Goal: Information Seeking & Learning: Learn about a topic

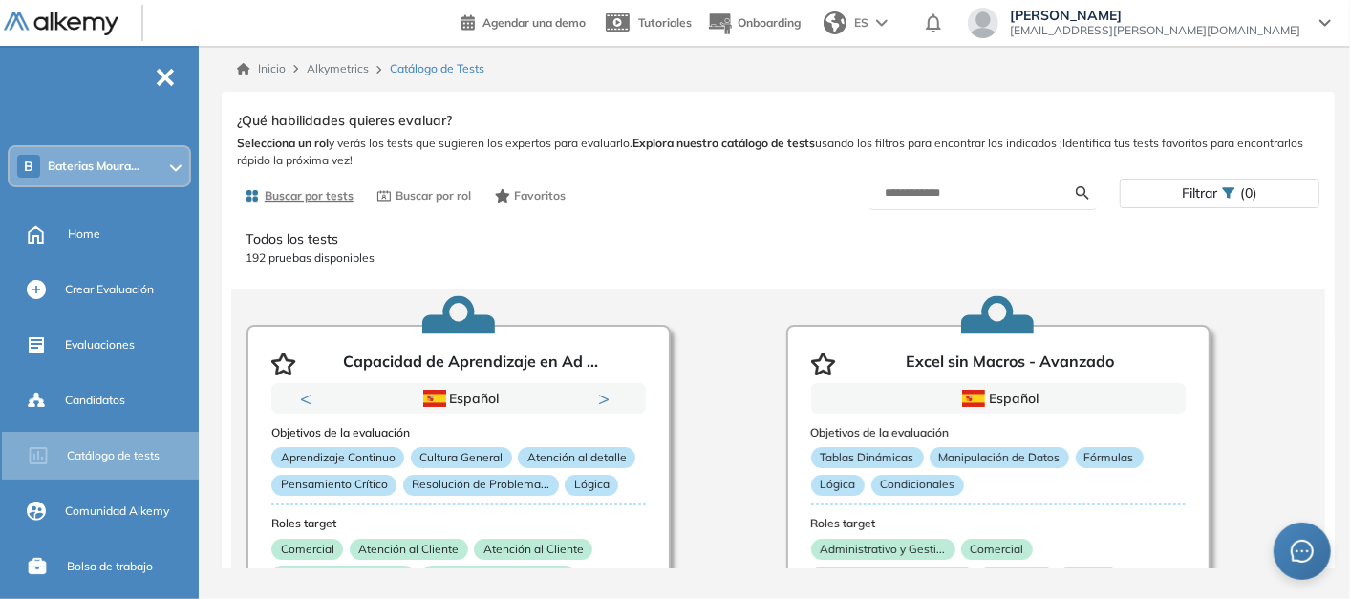
drag, startPoint x: 0, startPoint y: 0, endPoint x: 592, endPoint y: 250, distance: 643.1
click at [592, 250] on p "192 pruebas disponibles" at bounding box center [778, 257] width 1065 height 17
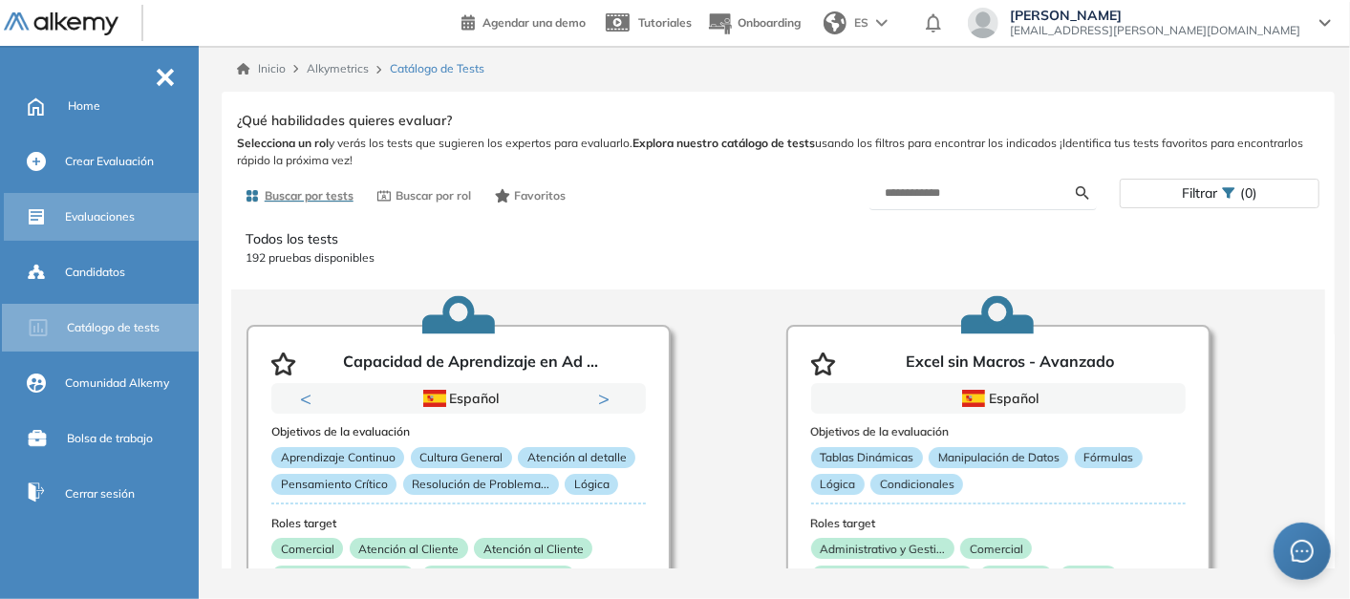
drag, startPoint x: 117, startPoint y: 215, endPoint x: 79, endPoint y: 288, distance: 81.6
click at [116, 216] on span "Evaluaciones" at bounding box center [100, 216] width 70 height 17
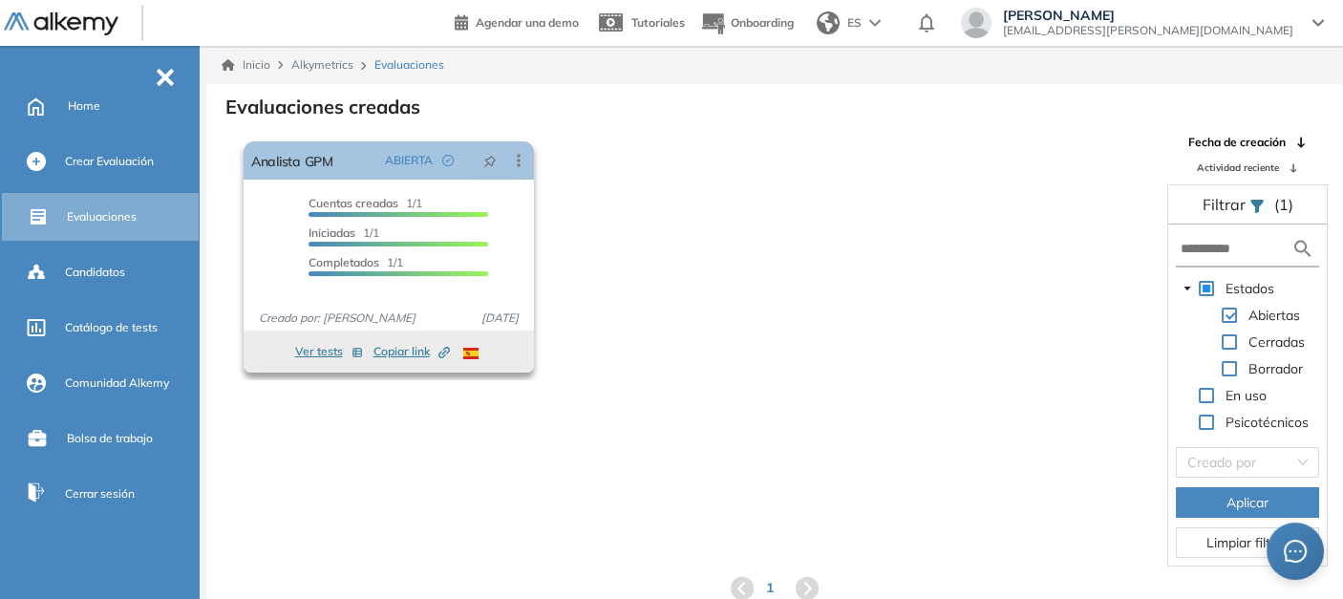
click at [401, 225] on div "Cuentas creadas 1/1 Prefiltrados 0/1 Iniciadas 1/1 Completados 1/1" at bounding box center [399, 239] width 180 height 89
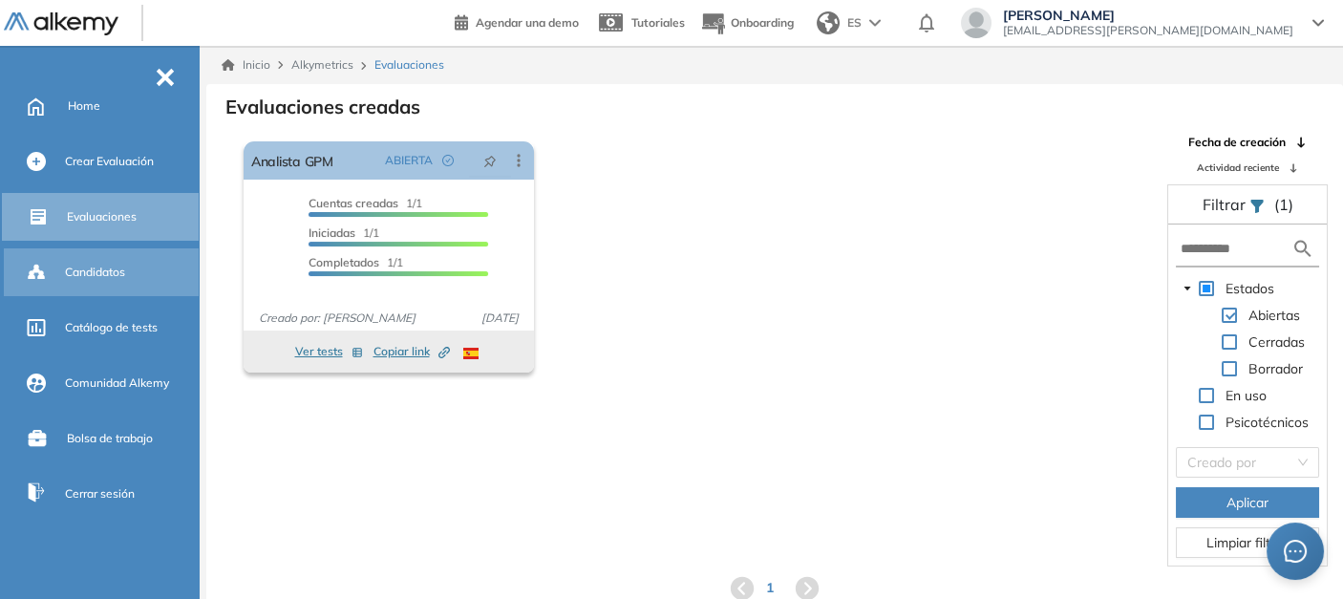
click at [113, 268] on span "Candidatos" at bounding box center [95, 272] width 60 height 17
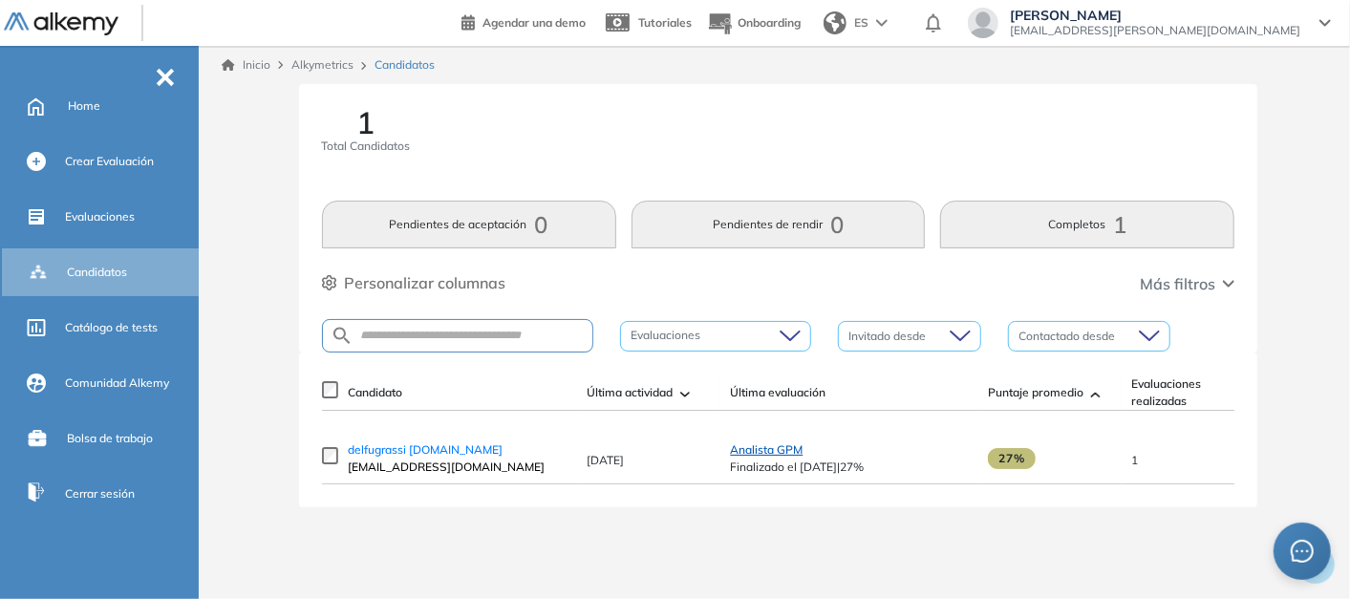
click at [785, 454] on span "Analista GPM" at bounding box center [766, 449] width 73 height 14
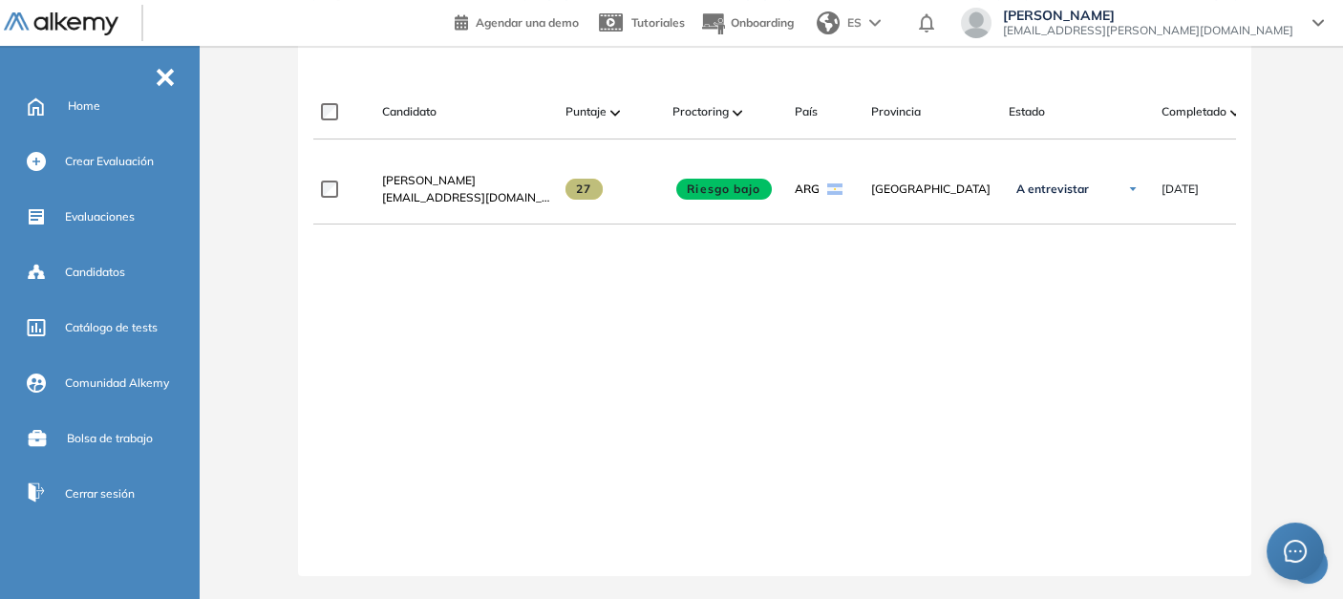
scroll to position [289, 0]
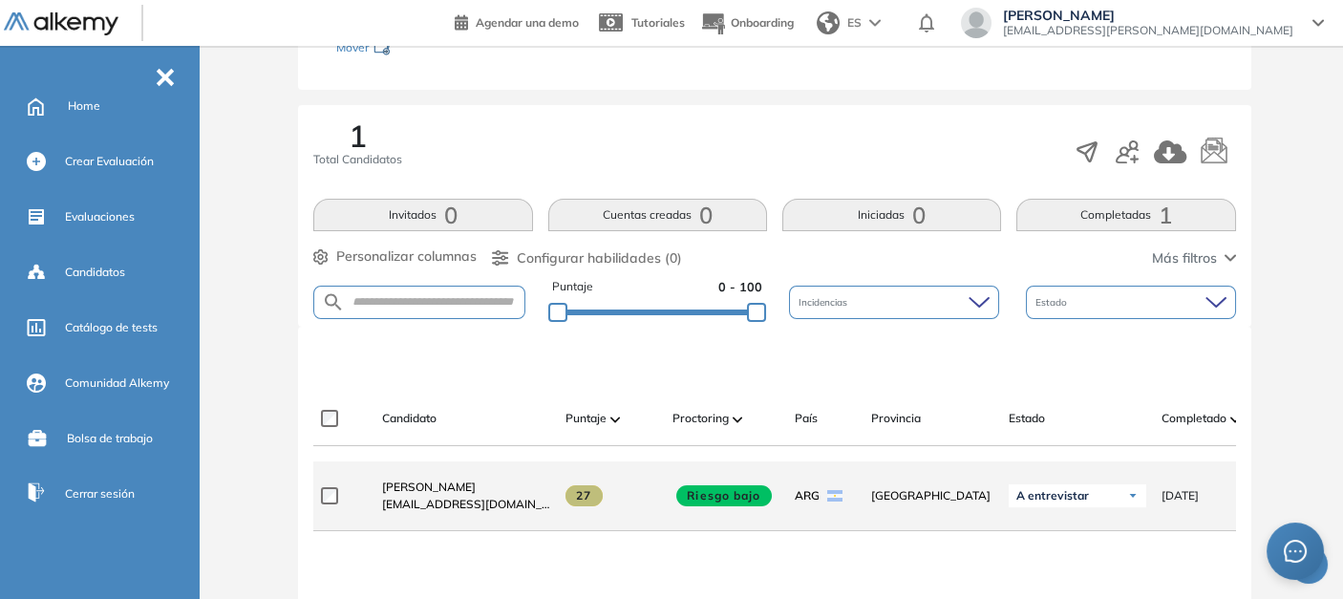
click at [1124, 506] on div "A entrevistar" at bounding box center [1078, 495] width 138 height 23
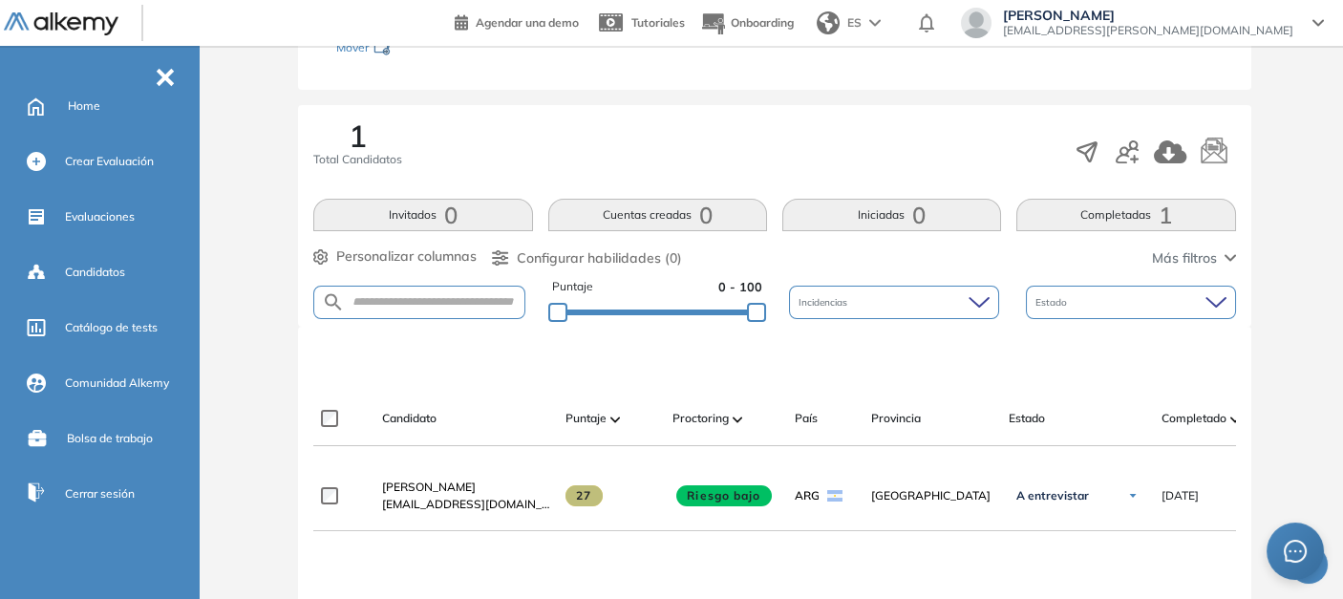
click at [799, 546] on div at bounding box center [774, 538] width 923 height 15
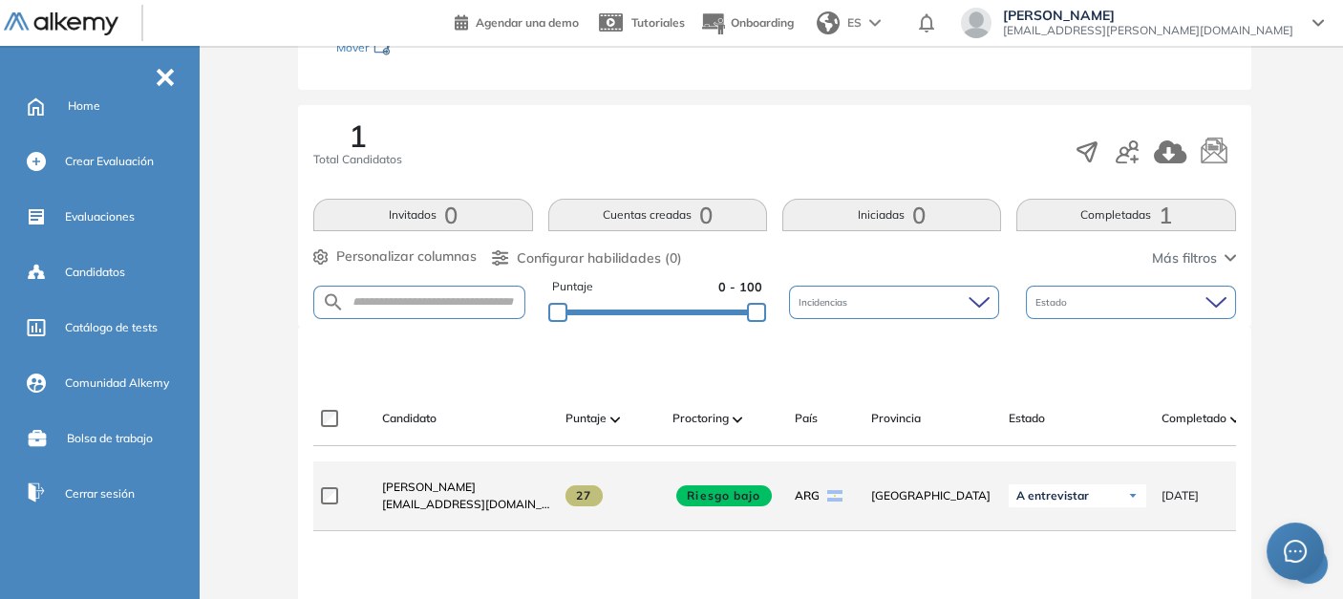
click at [587, 502] on span "27" at bounding box center [584, 495] width 37 height 21
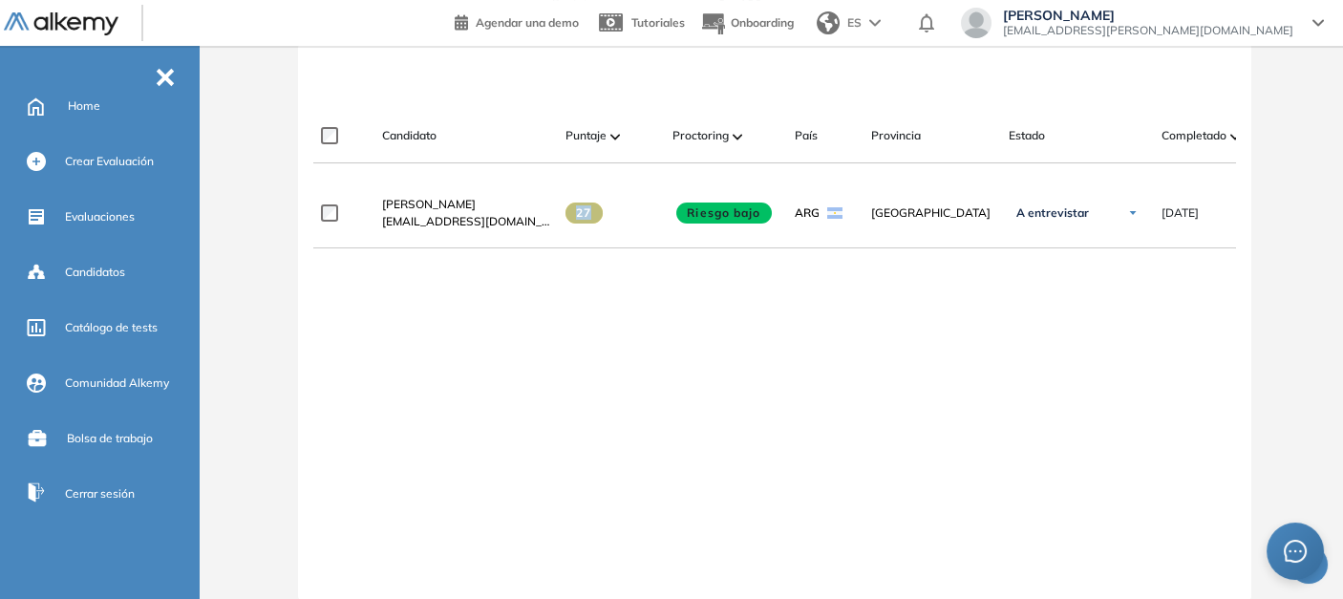
scroll to position [607, 0]
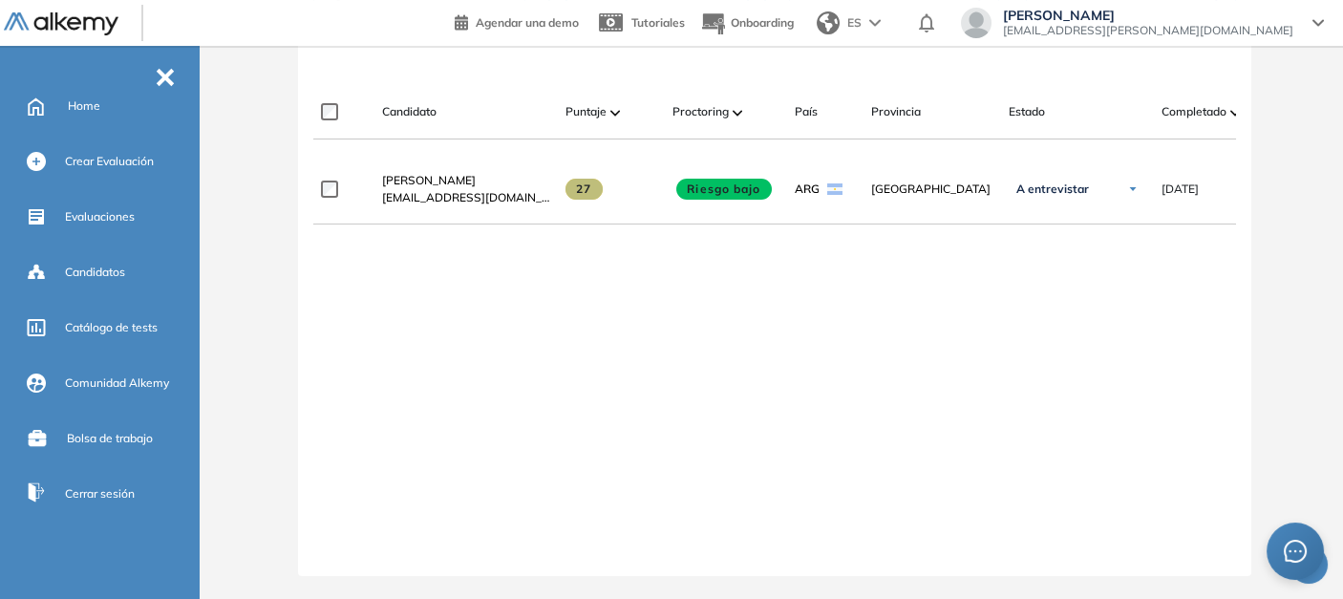
click at [749, 248] on div "**********" at bounding box center [774, 350] width 923 height 391
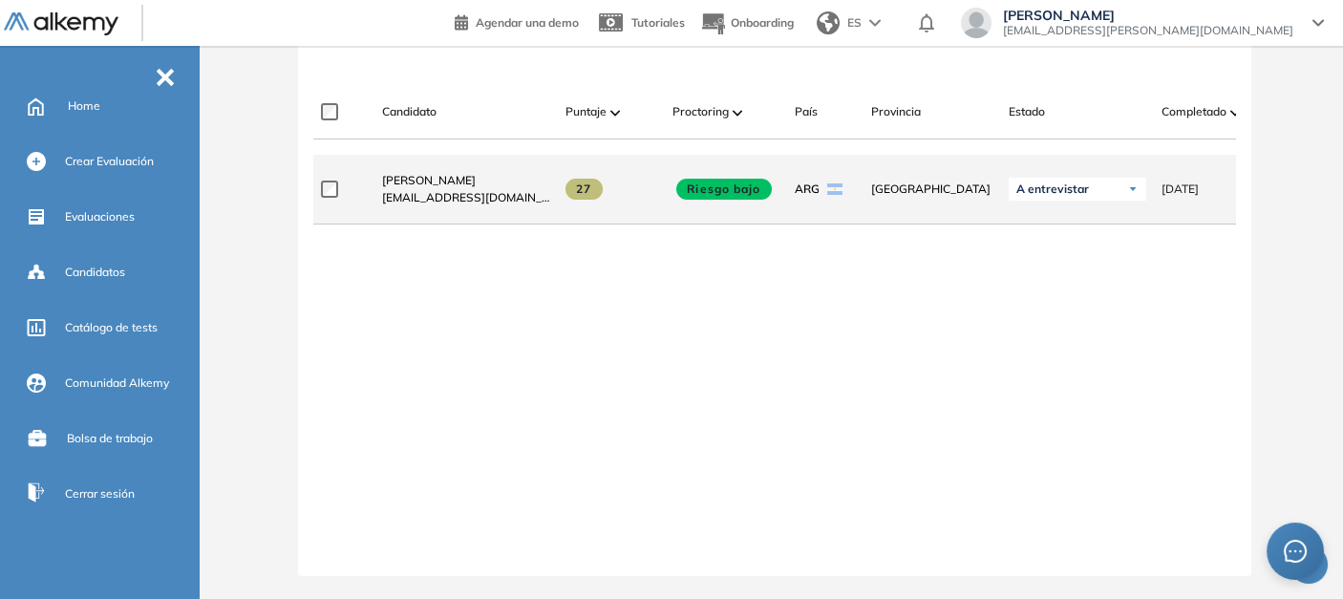
click at [737, 186] on span "Riesgo bajo" at bounding box center [724, 189] width 96 height 21
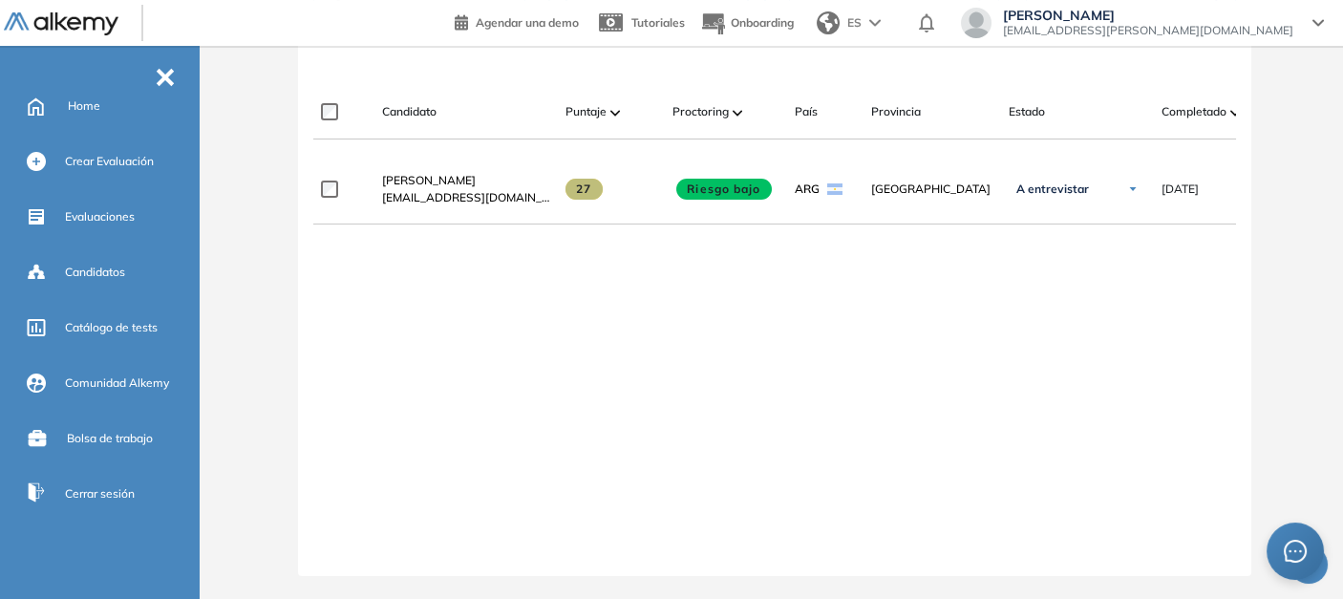
click at [734, 110] on img at bounding box center [738, 113] width 10 height 6
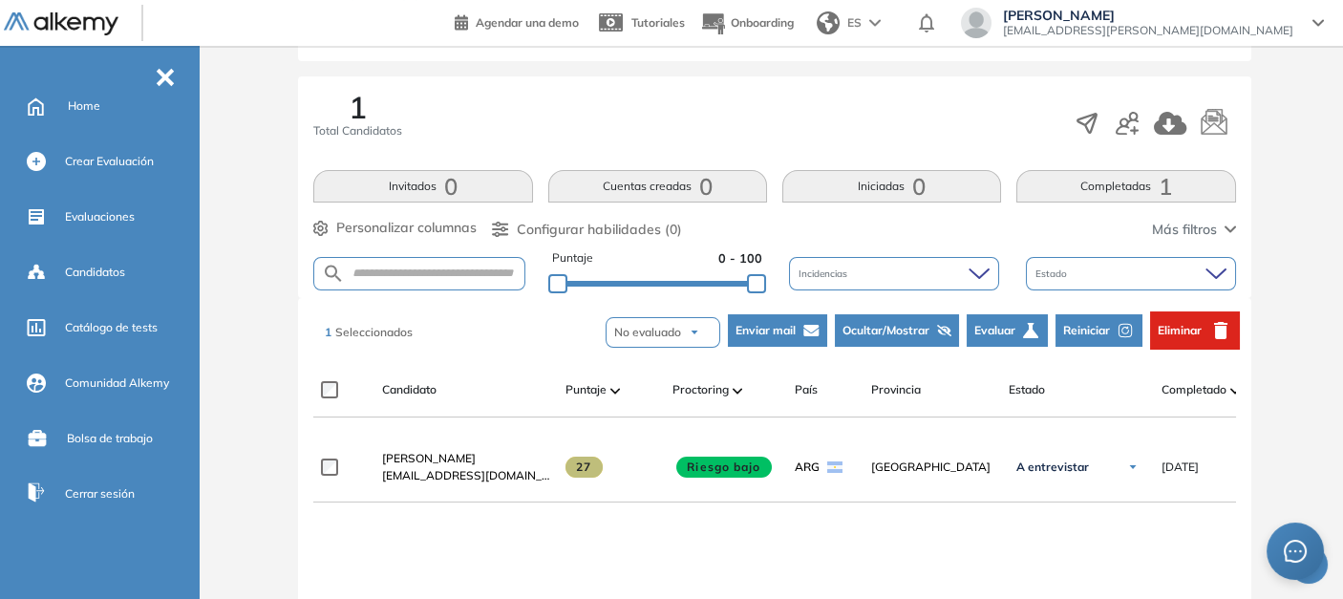
scroll to position [395, 0]
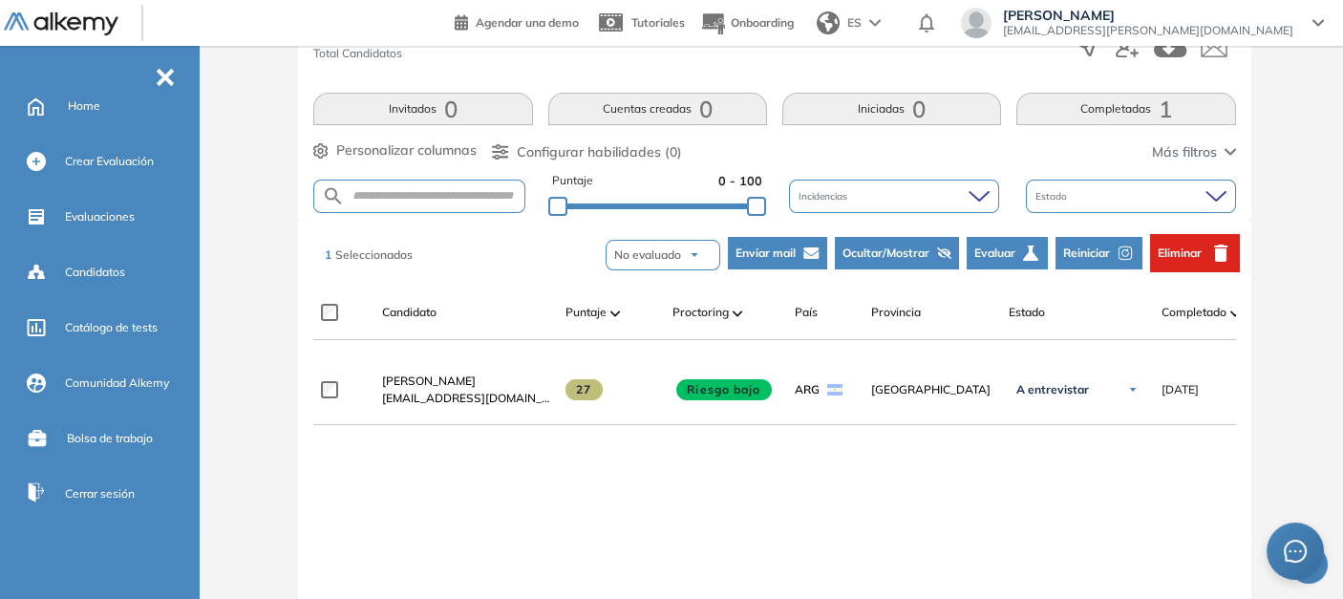
drag, startPoint x: 803, startPoint y: 529, endPoint x: 553, endPoint y: 450, distance: 262.6
click at [803, 522] on div "**********" at bounding box center [774, 550] width 923 height 391
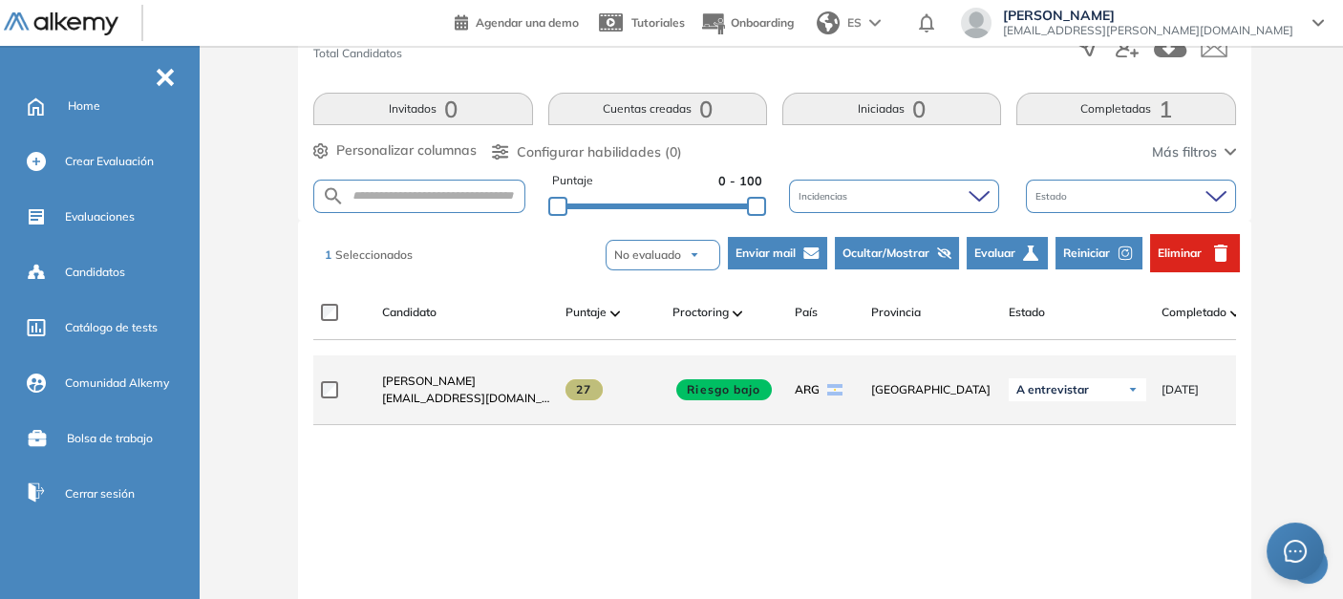
click at [445, 398] on span "[EMAIL_ADDRESS][DOMAIN_NAME]" at bounding box center [466, 398] width 168 height 17
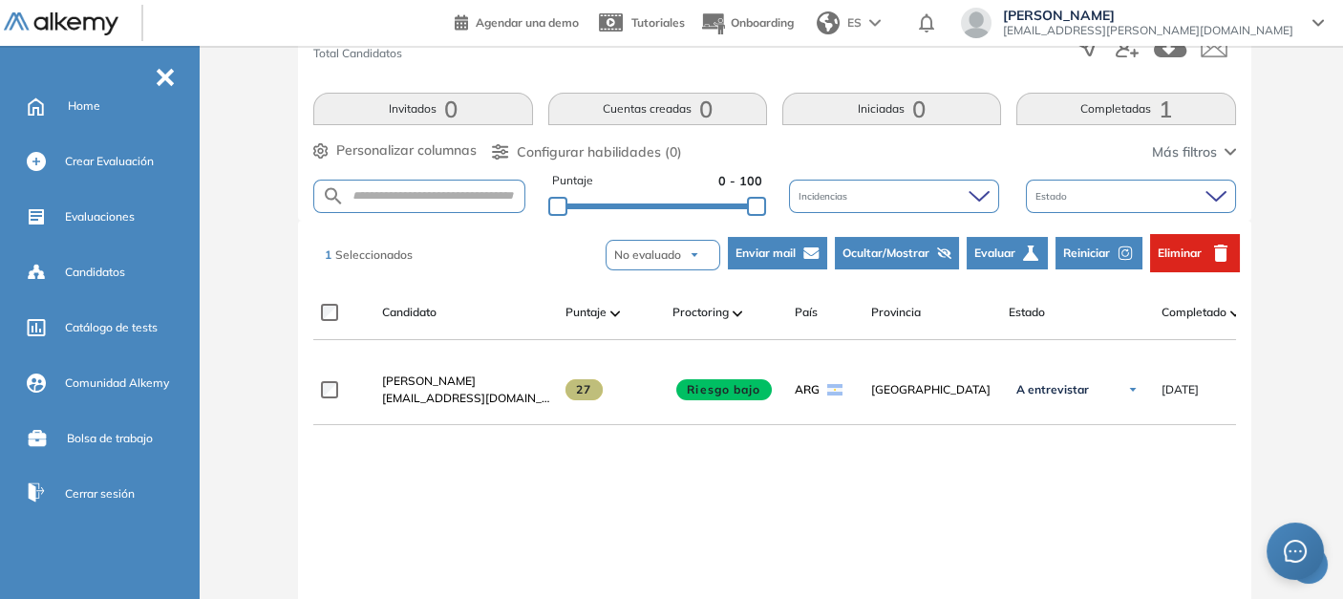
click at [448, 511] on div "**********" at bounding box center [774, 550] width 923 height 391
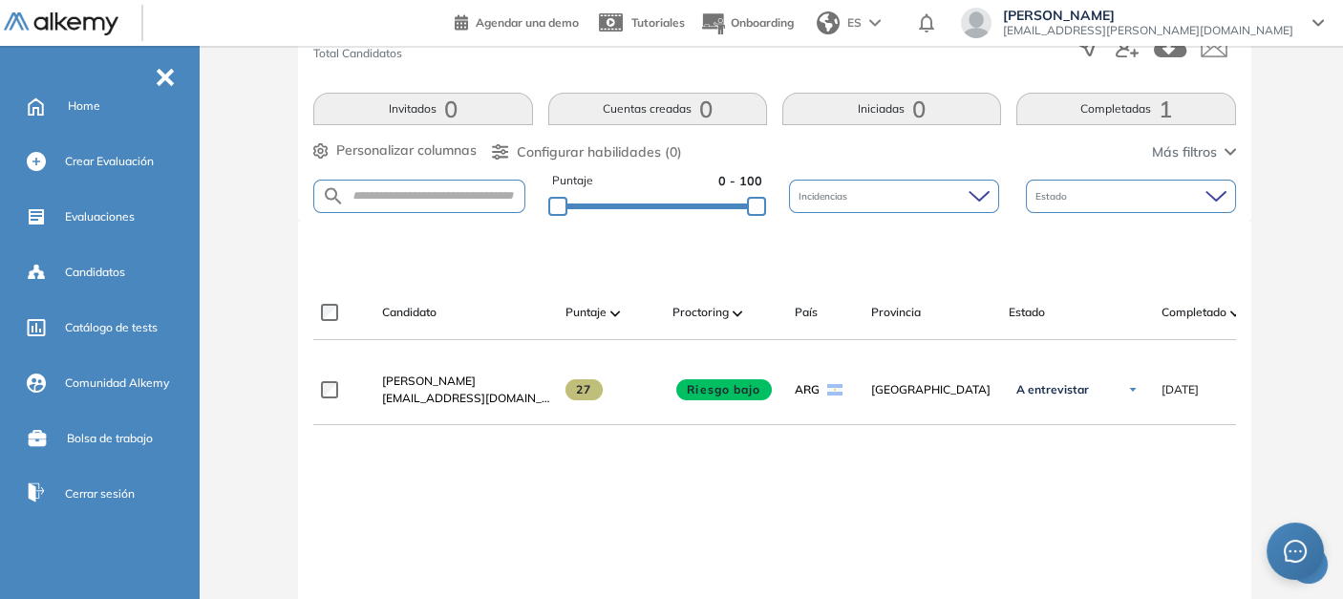
click at [575, 491] on div "**********" at bounding box center [774, 550] width 923 height 391
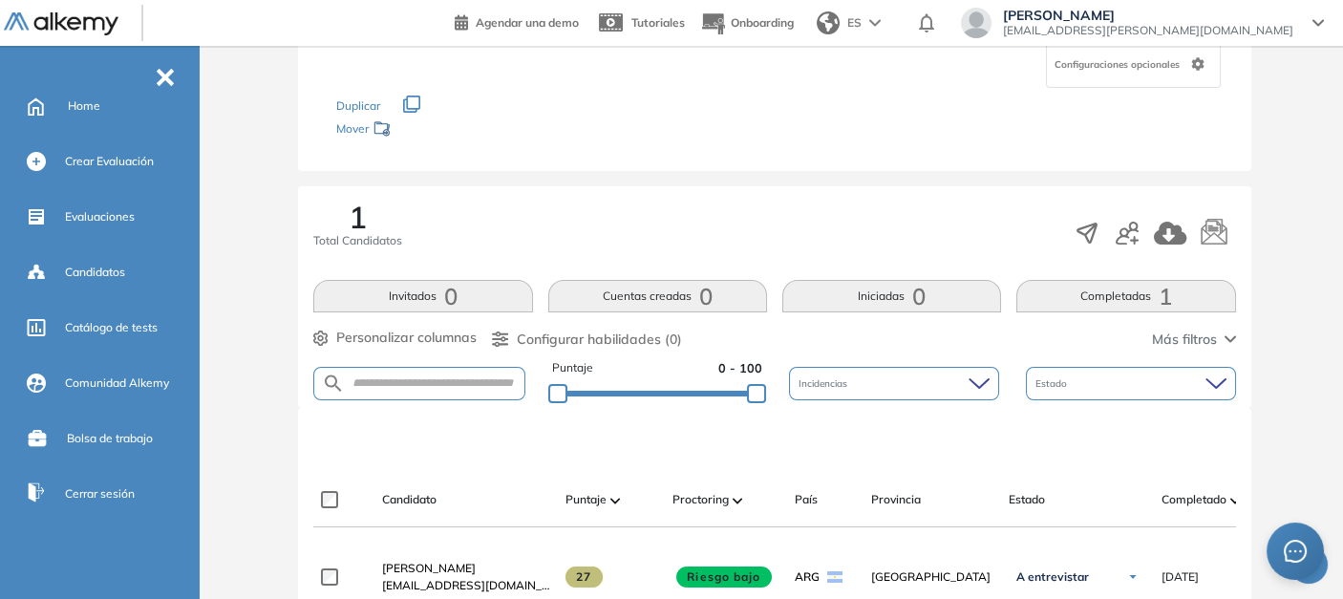
scroll to position [212, 0]
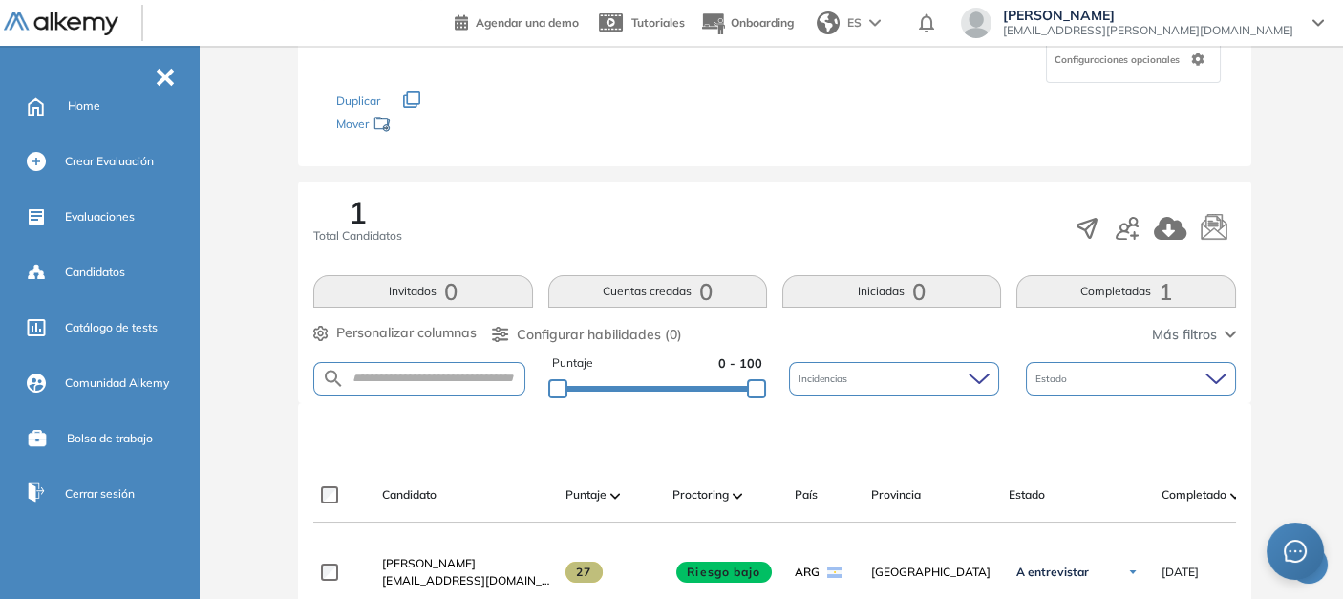
click at [1127, 296] on button "Completadas 1" at bounding box center [1126, 291] width 219 height 32
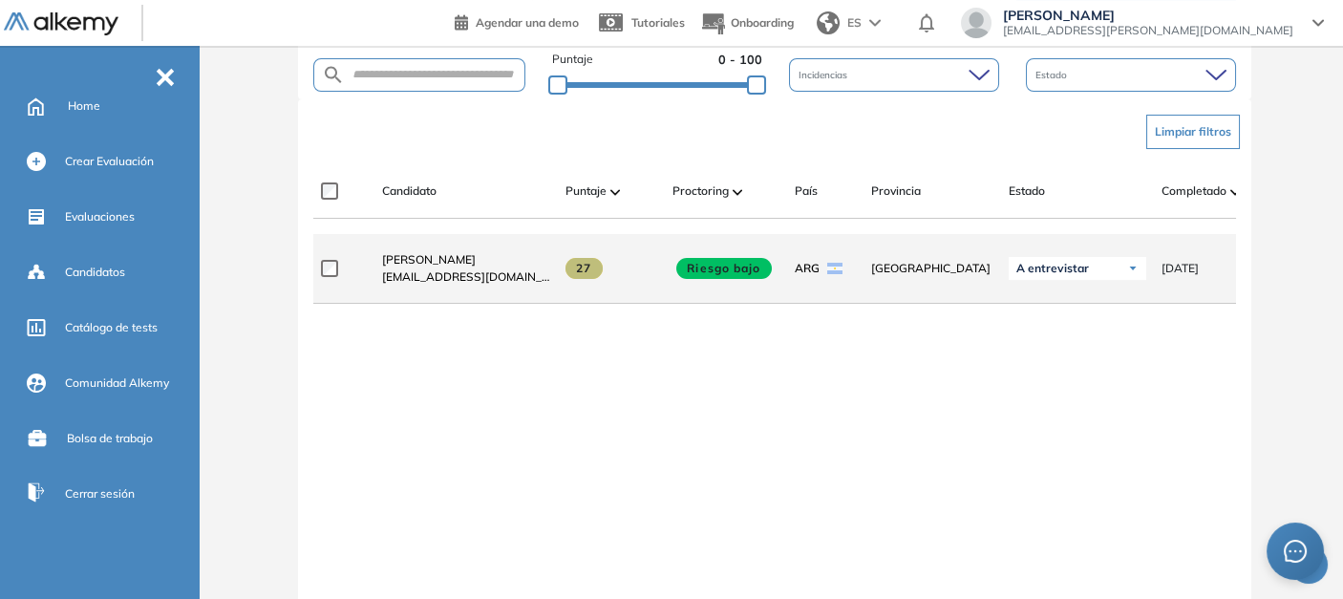
scroll to position [530, 0]
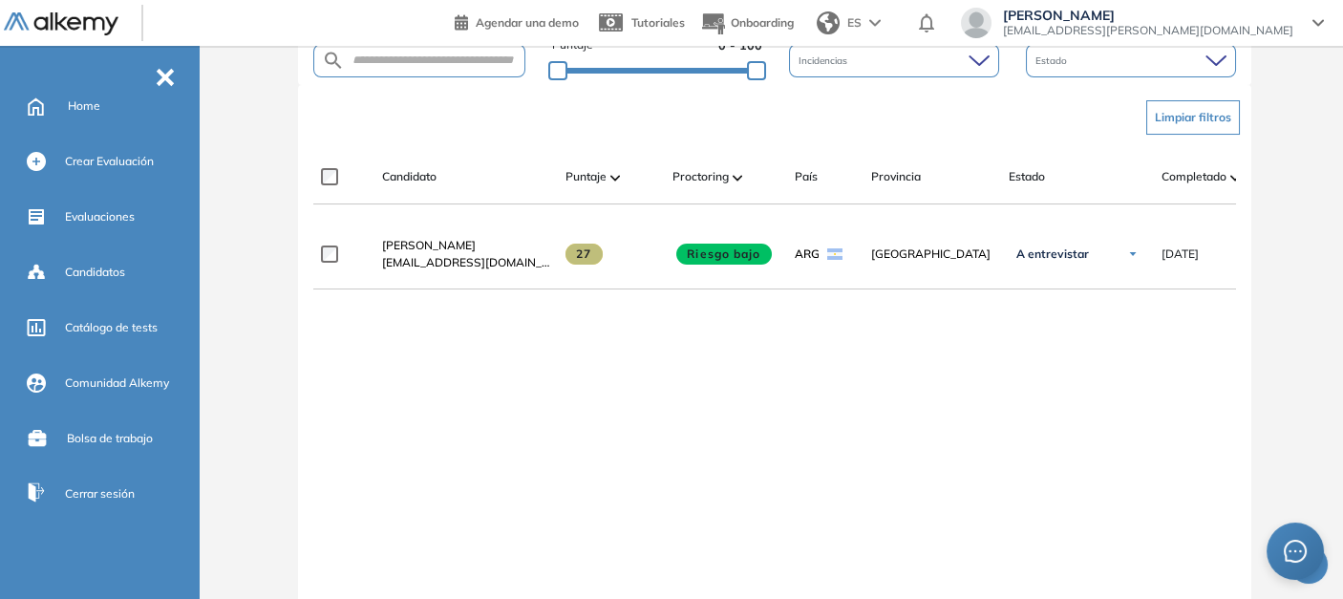
drag, startPoint x: 1211, startPoint y: 277, endPoint x: 1349, endPoint y: 251, distance: 140.0
drag, startPoint x: 972, startPoint y: 472, endPoint x: 429, endPoint y: 325, distance: 562.2
click at [971, 472] on div "**********" at bounding box center [774, 415] width 923 height 391
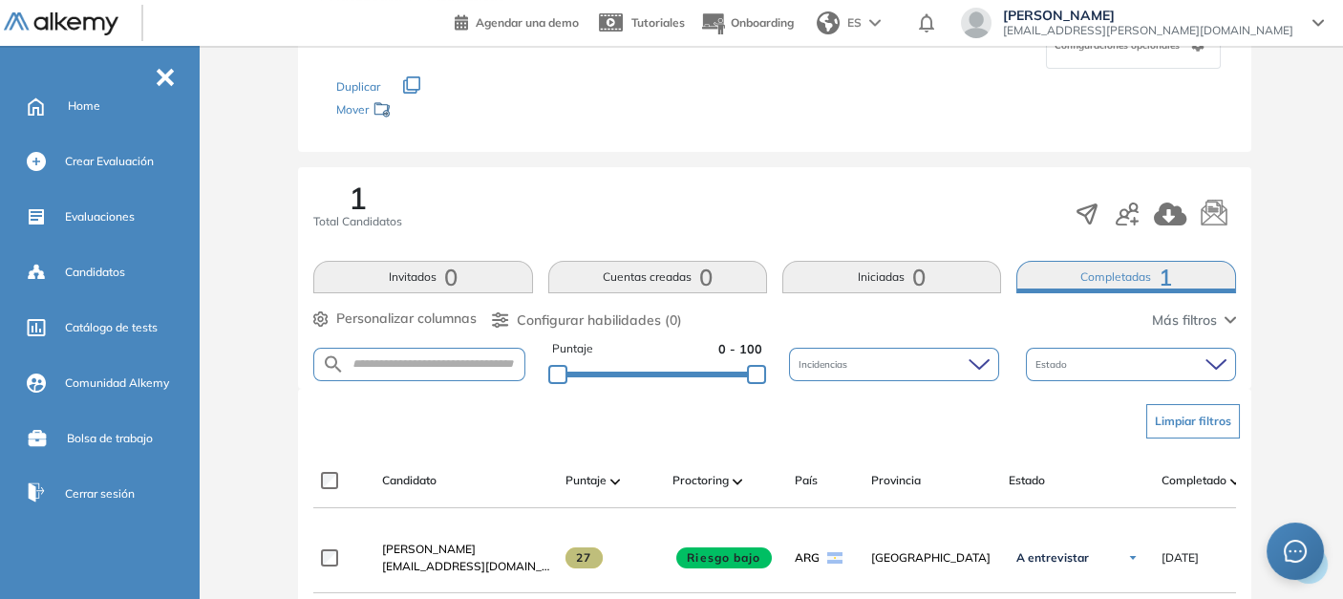
scroll to position [0, 0]
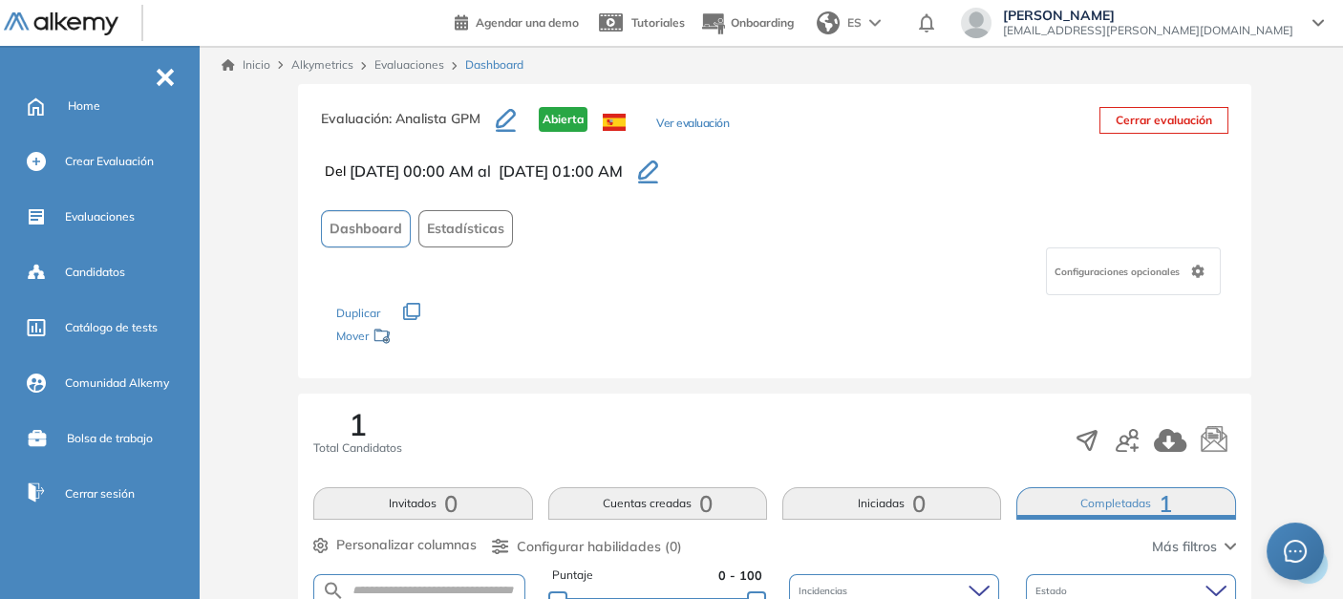
drag, startPoint x: 981, startPoint y: 243, endPoint x: 495, endPoint y: 180, distance: 490.4
click at [971, 243] on div "Dashboard Estadísticas" at bounding box center [775, 228] width 908 height 37
click at [379, 229] on span "Dashboard" at bounding box center [366, 229] width 73 height 20
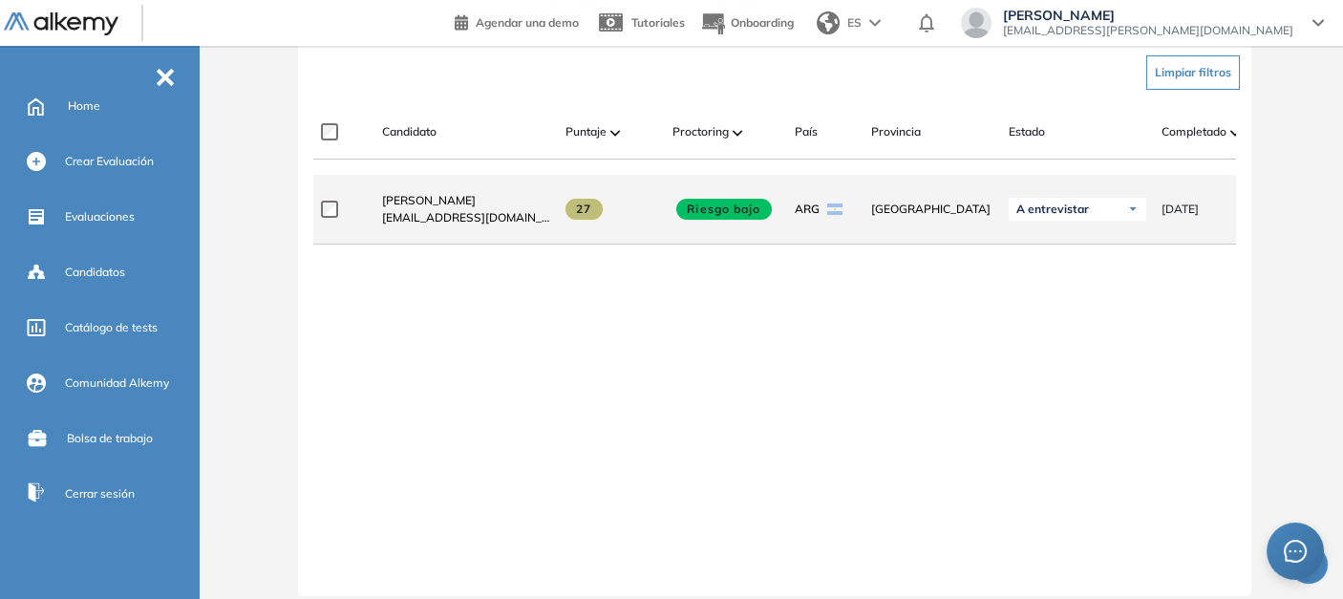
scroll to position [607, 0]
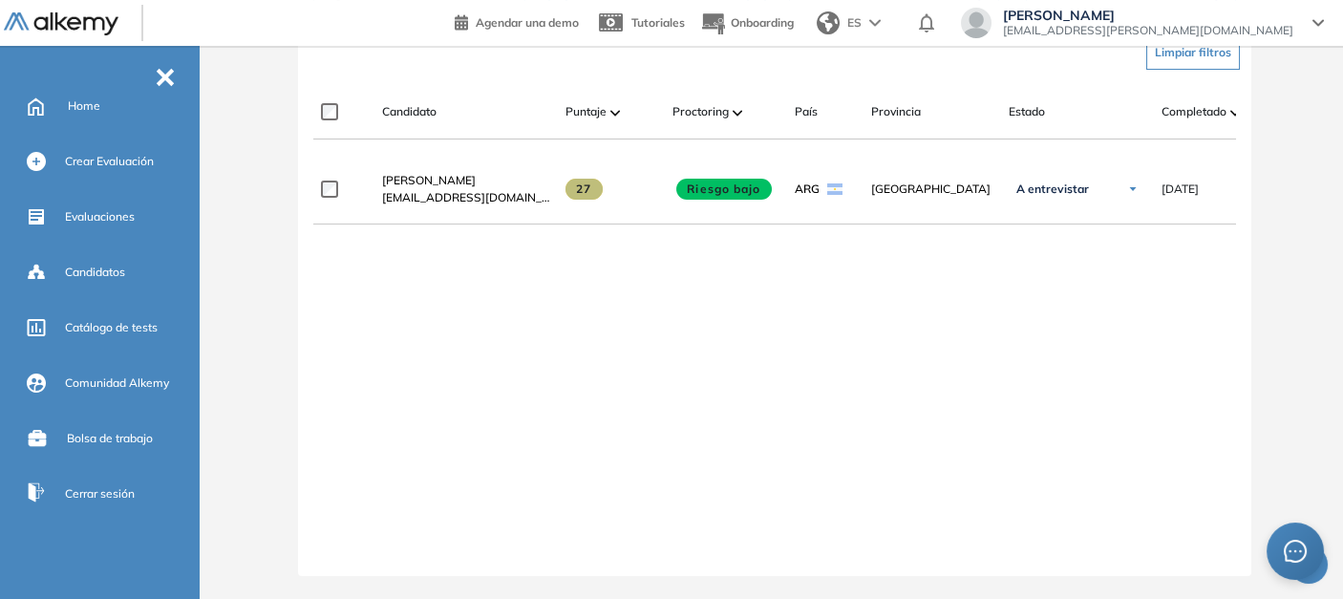
click at [632, 312] on div "**********" at bounding box center [774, 350] width 923 height 391
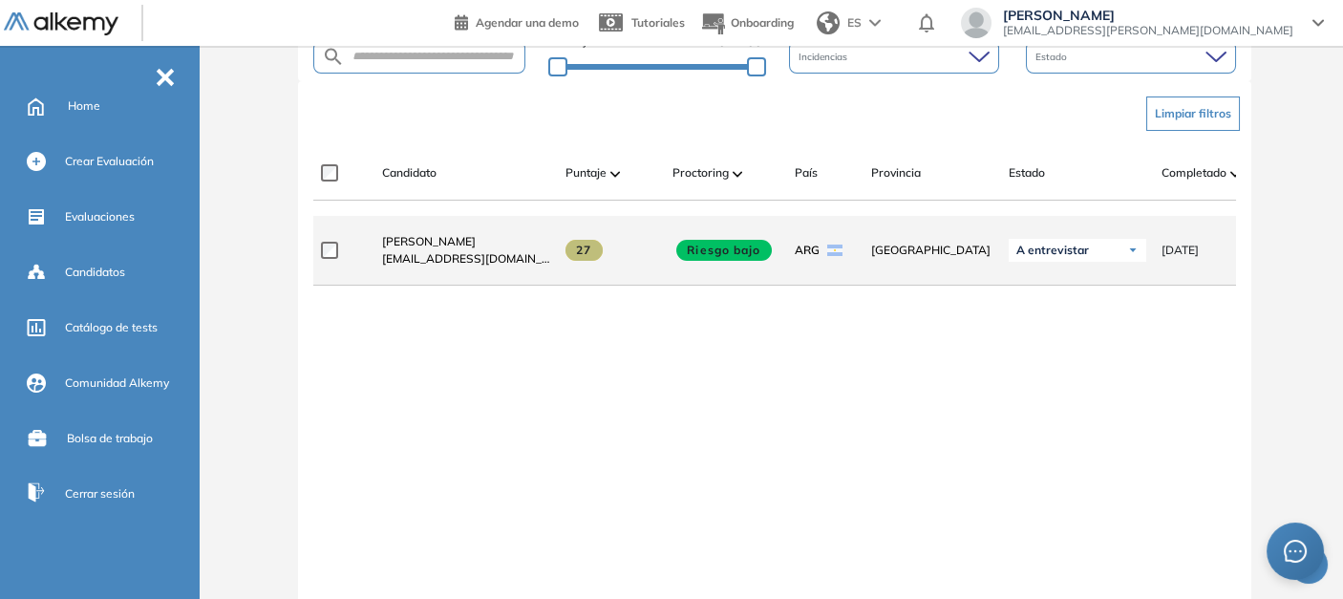
scroll to position [501, 0]
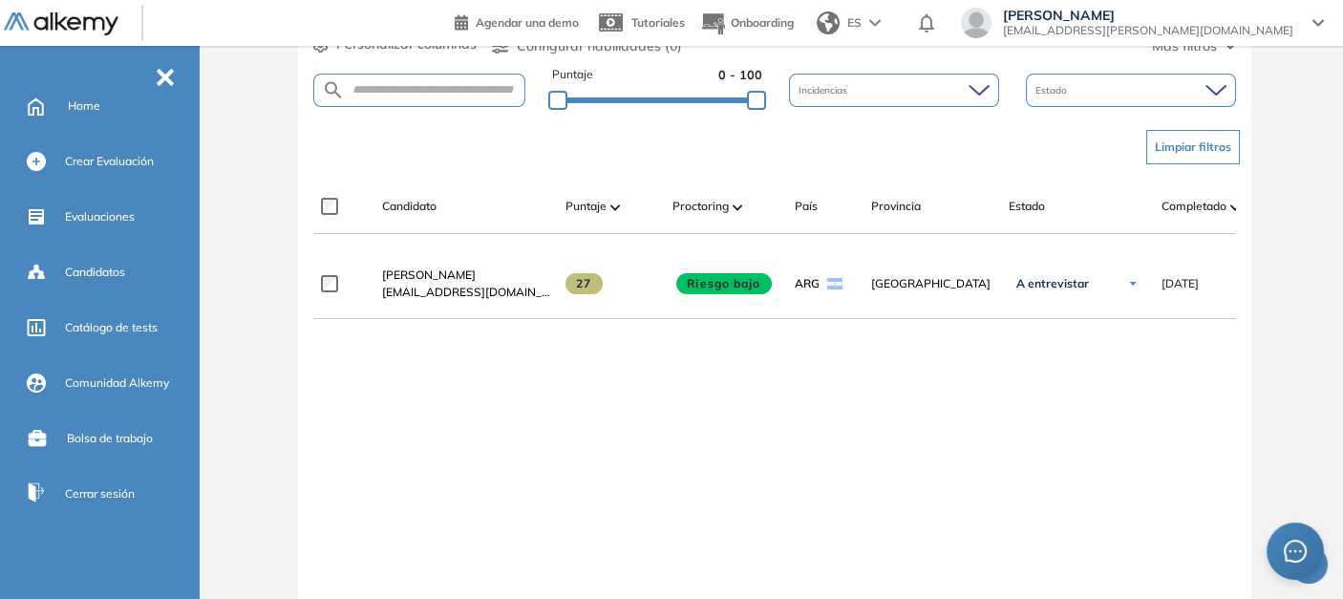
drag, startPoint x: 739, startPoint y: 352, endPoint x: 807, endPoint y: 340, distance: 69.7
click at [737, 349] on div "**********" at bounding box center [774, 444] width 923 height 391
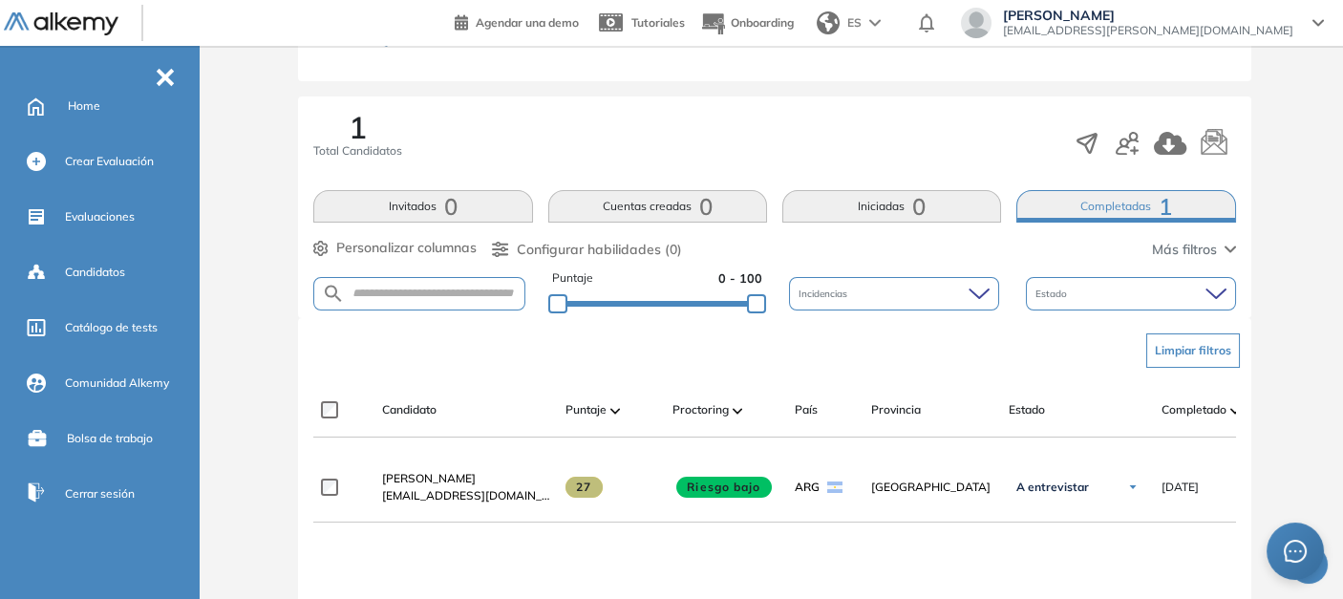
scroll to position [289, 0]
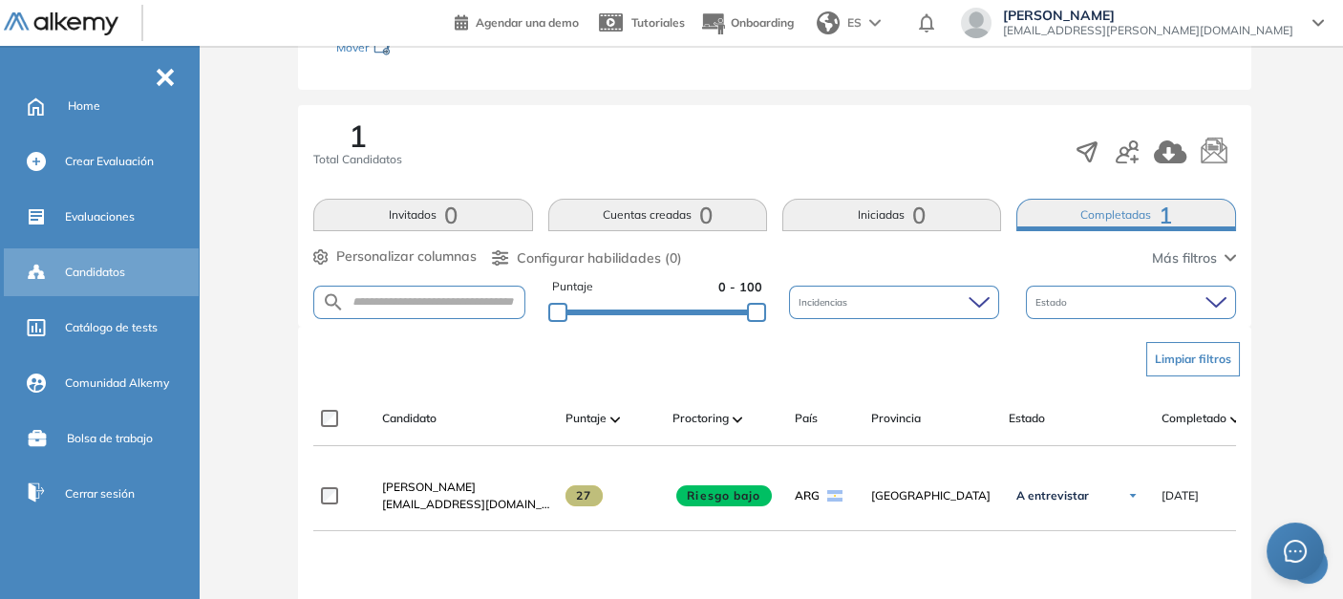
click at [99, 272] on span "Candidatos" at bounding box center [95, 272] width 60 height 17
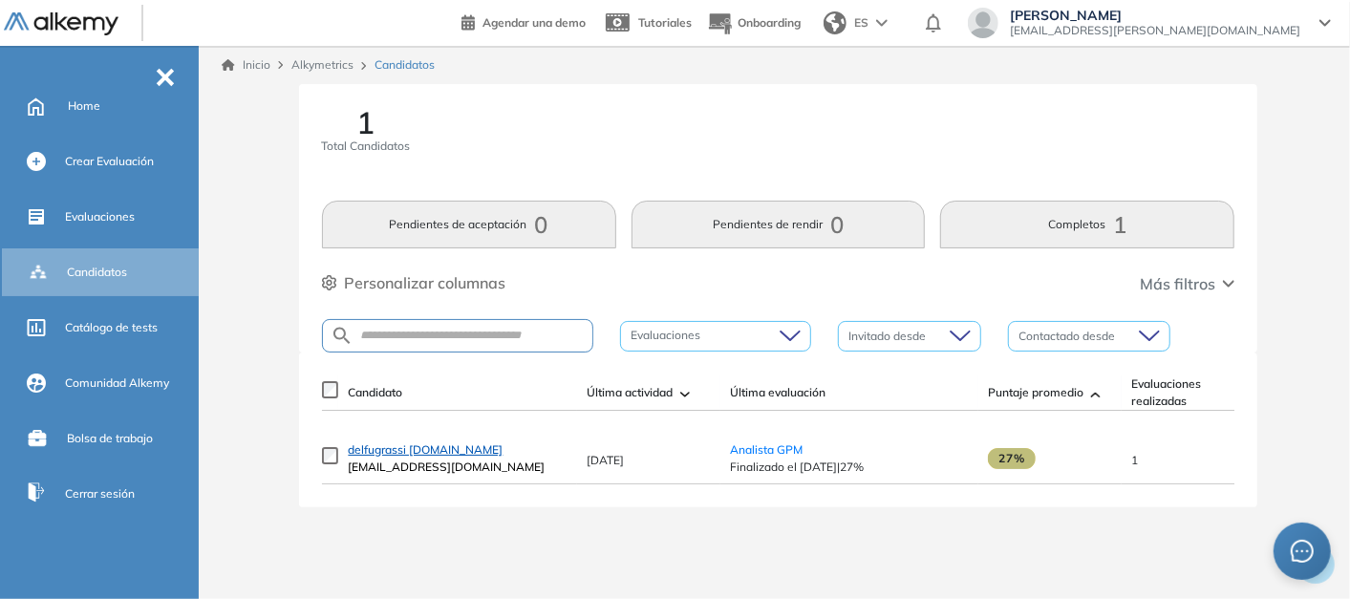
click at [412, 456] on span "delfugrassi [DOMAIN_NAME]" at bounding box center [425, 449] width 155 height 14
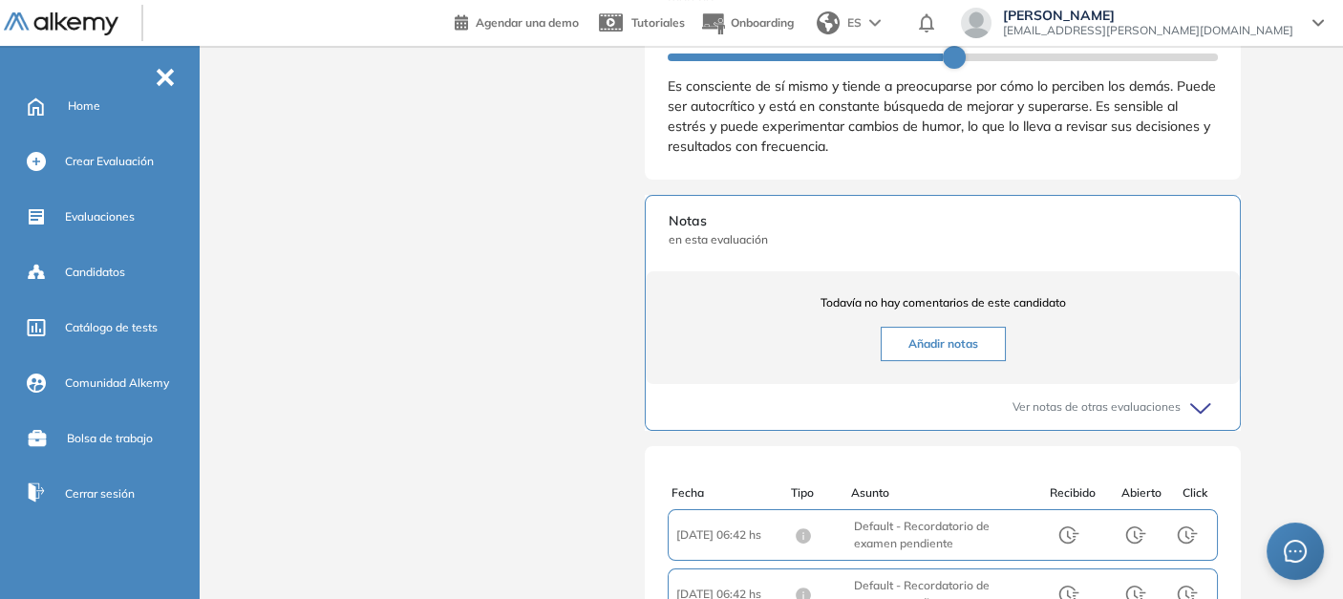
scroll to position [1188, 0]
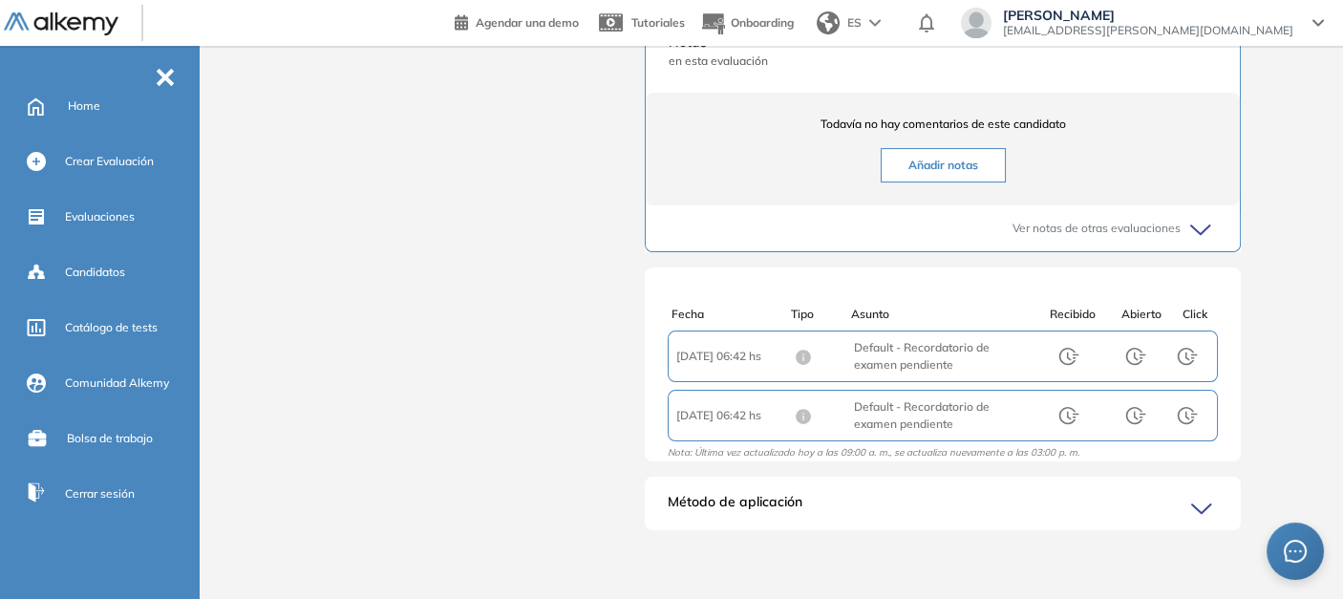
click at [1213, 501] on icon at bounding box center [1204, 509] width 27 height 27
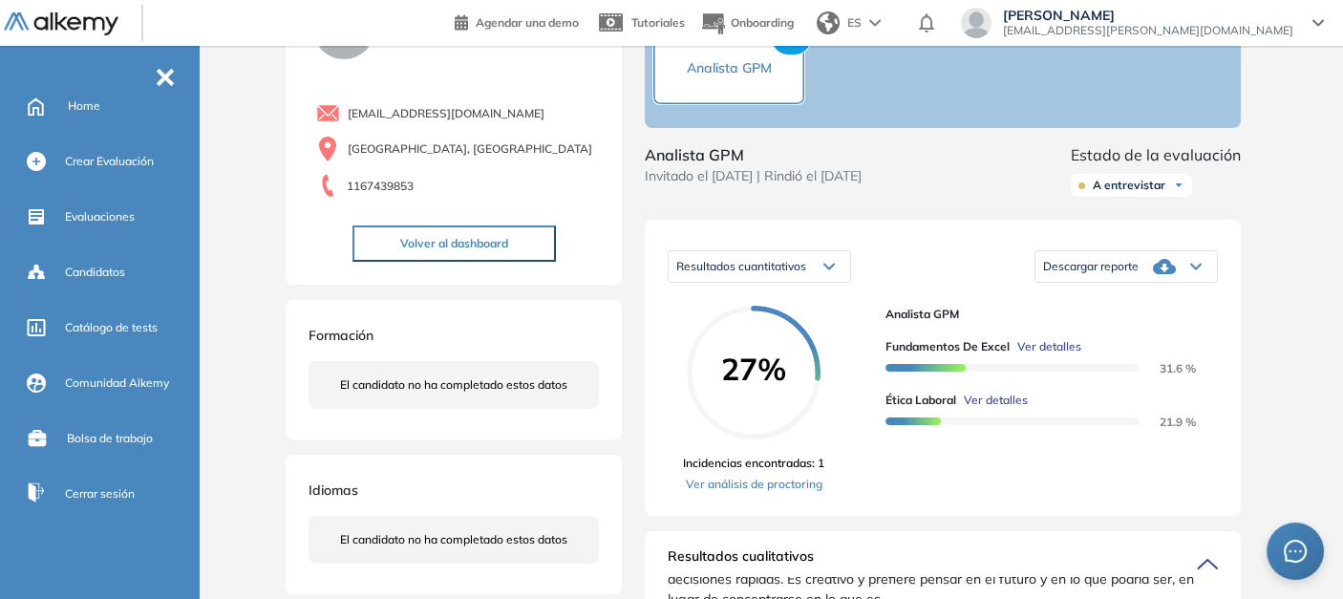
scroll to position [27, 0]
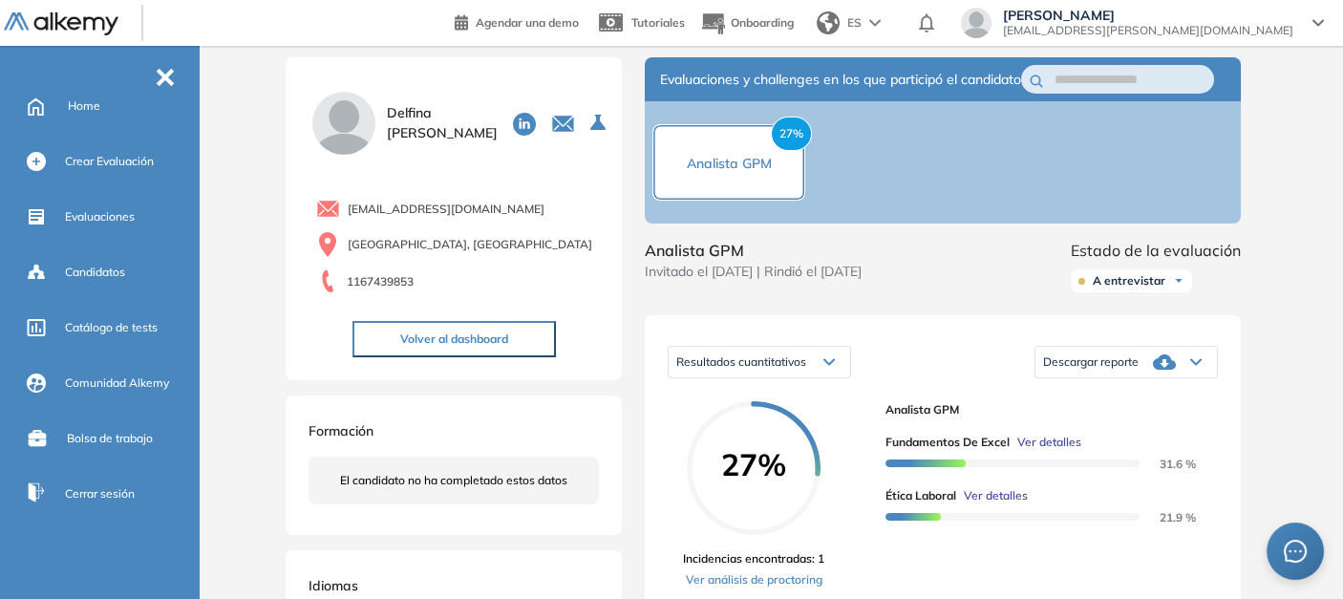
click at [1086, 370] on span "Descargar reporte" at bounding box center [1091, 361] width 96 height 15
click at [1099, 396] on li "Descargar informe completo" at bounding box center [1114, 386] width 141 height 19
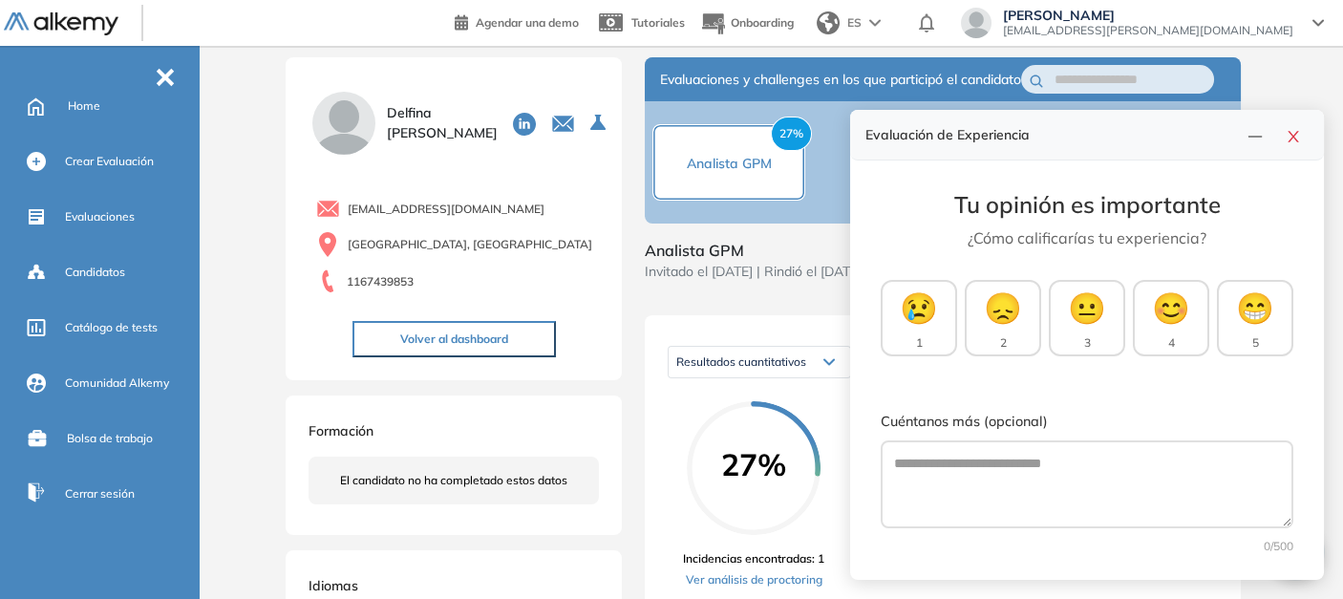
click at [728, 349] on div "Resultados cuantitativos Resultados cuantitativos Resultados relativos Descarga…" at bounding box center [943, 463] width 596 height 296
click at [1285, 141] on button "button" at bounding box center [1293, 134] width 31 height 27
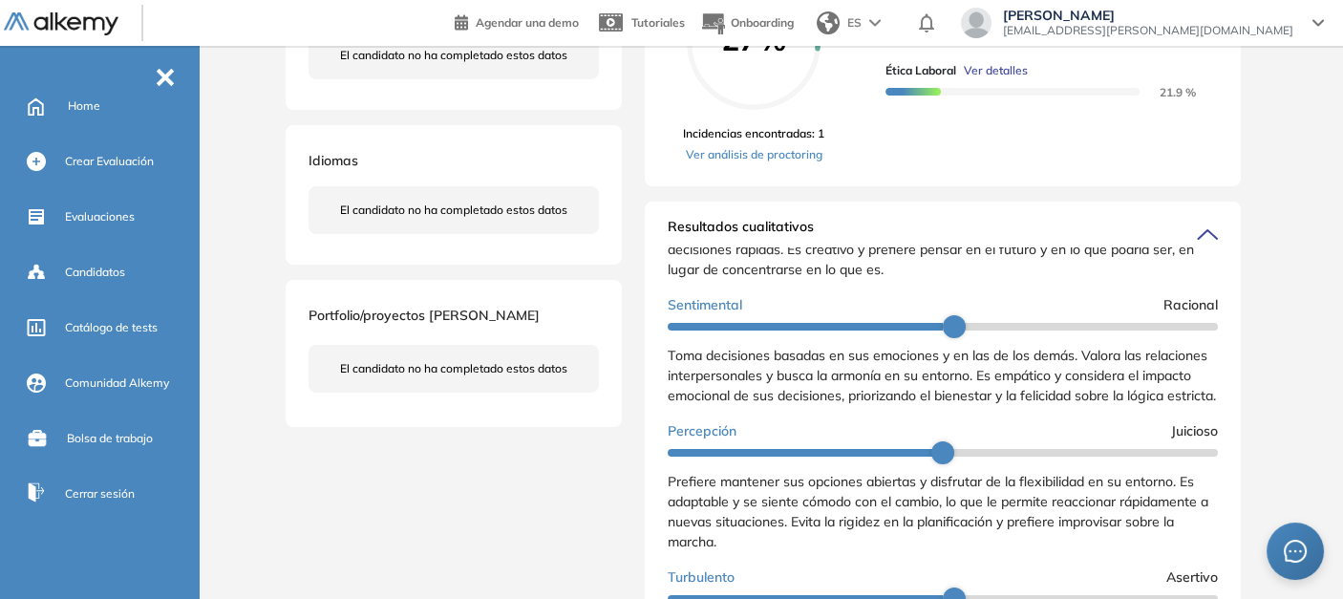
scroll to position [346, 0]
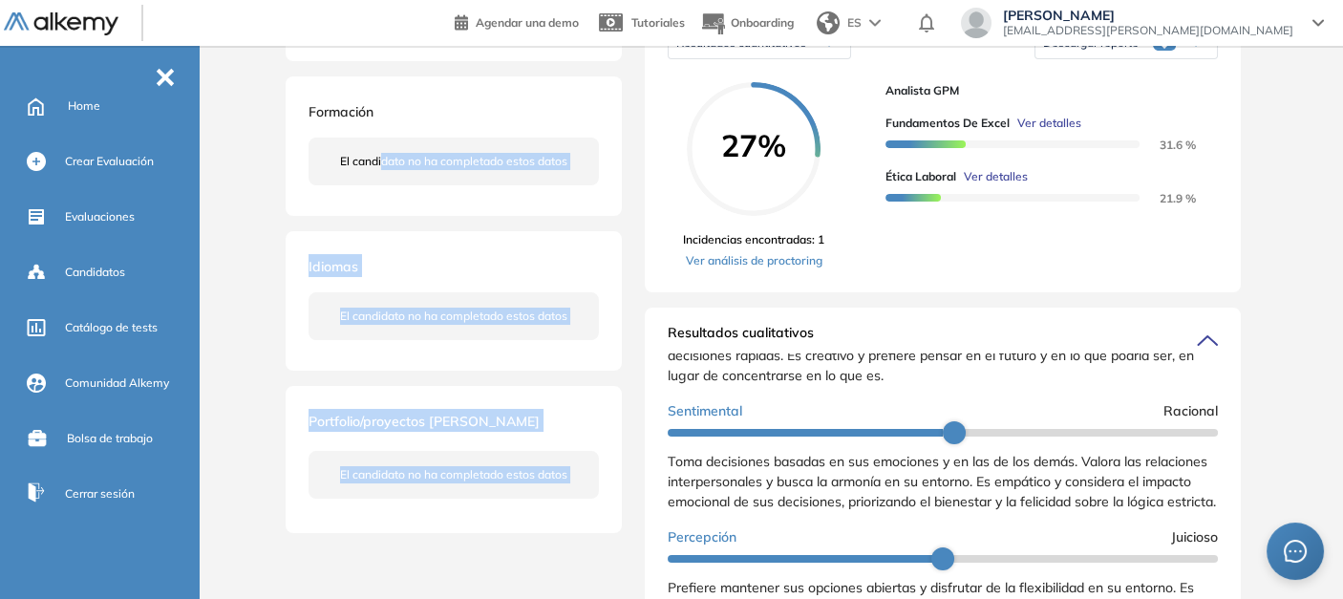
drag, startPoint x: 383, startPoint y: 161, endPoint x: 633, endPoint y: 191, distance: 252.1
drag, startPoint x: 633, startPoint y: 191, endPoint x: 570, endPoint y: 229, distance: 73.7
click at [570, 229] on div "[PERSON_NAME] [EMAIL_ADDRESS][DOMAIN_NAME] [GEOGRAPHIC_DATA] 1167439853 Volver …" at bounding box center [454, 135] width 336 height 795
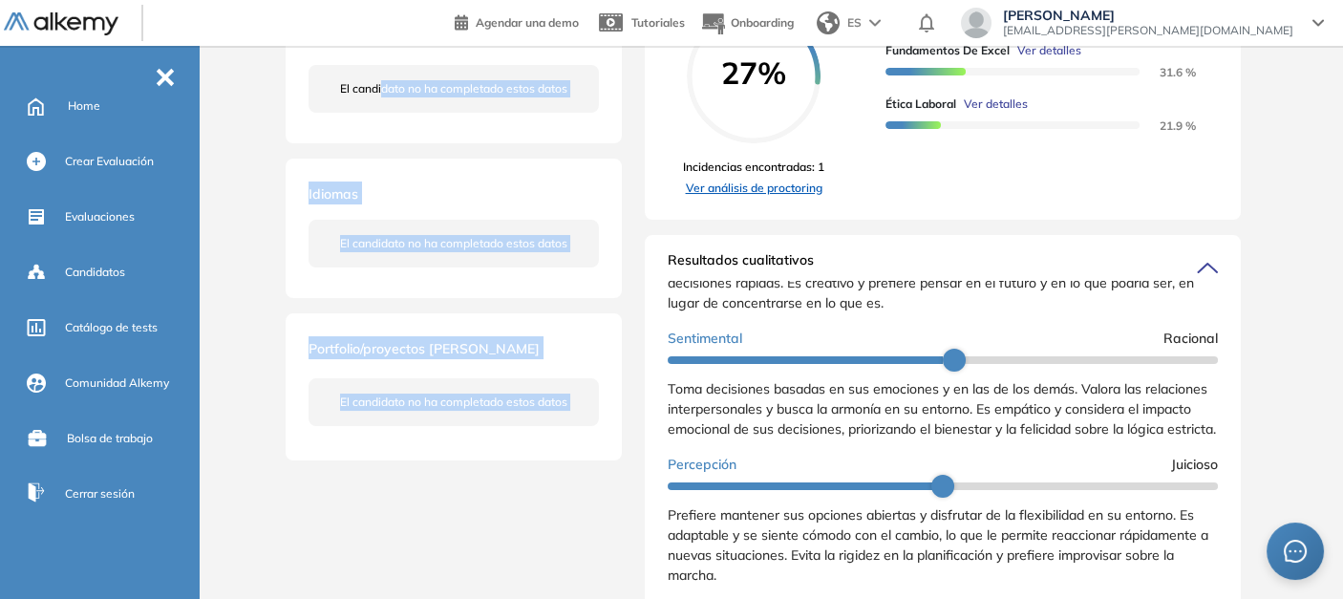
scroll to position [452, 0]
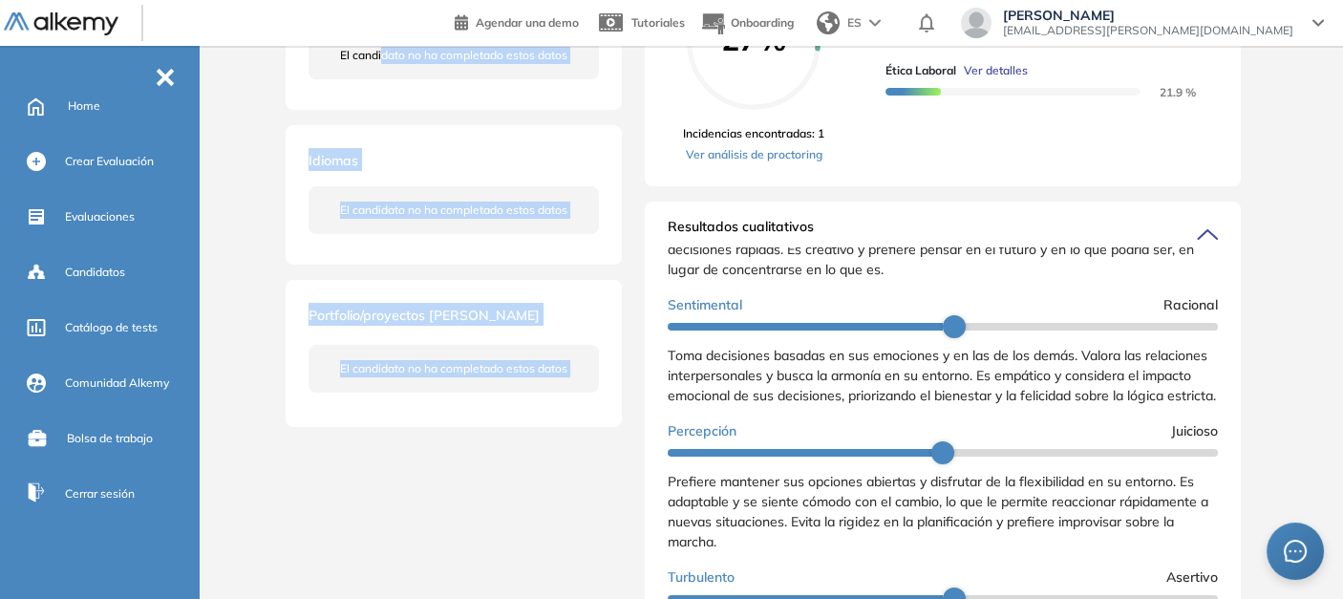
click at [297, 288] on div "Portfolio/proyectos [PERSON_NAME] El candidato no ha completado estos datos" at bounding box center [454, 353] width 336 height 147
click at [508, 270] on div "[PERSON_NAME] [EMAIL_ADDRESS][DOMAIN_NAME] [GEOGRAPHIC_DATA] 1167439853 Volver …" at bounding box center [454, 29] width 336 height 795
click at [600, 340] on div "Portfolio/proyectos [PERSON_NAME] El candidato no ha completado estos datos" at bounding box center [454, 353] width 336 height 147
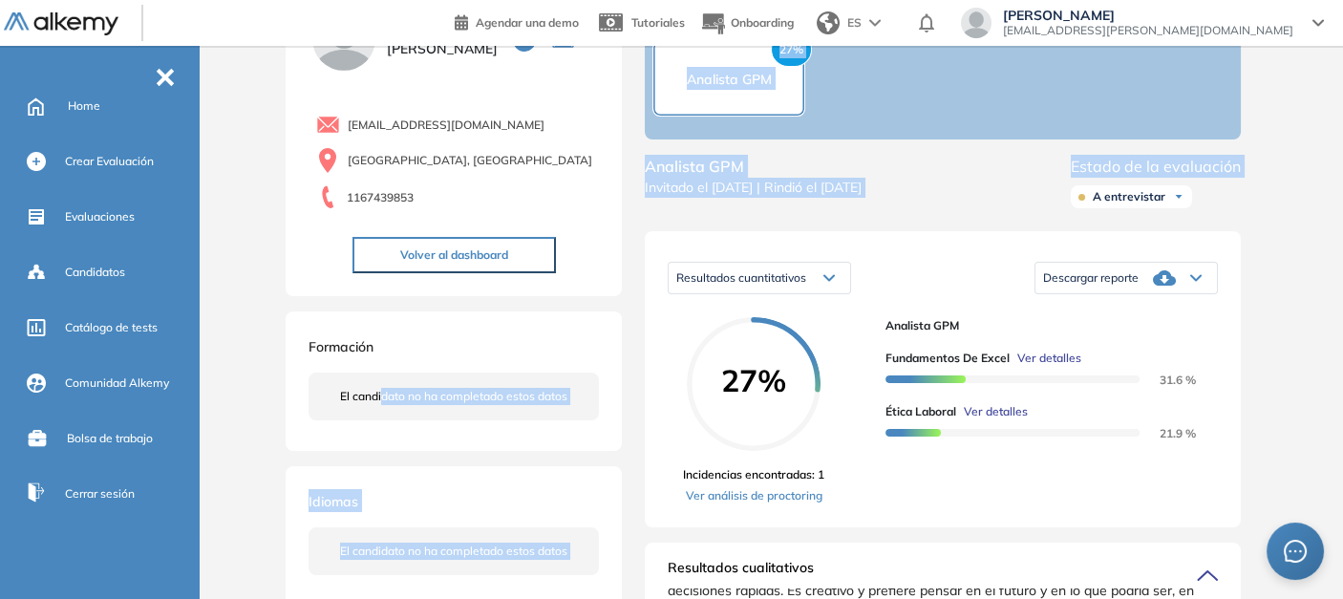
scroll to position [212, 0]
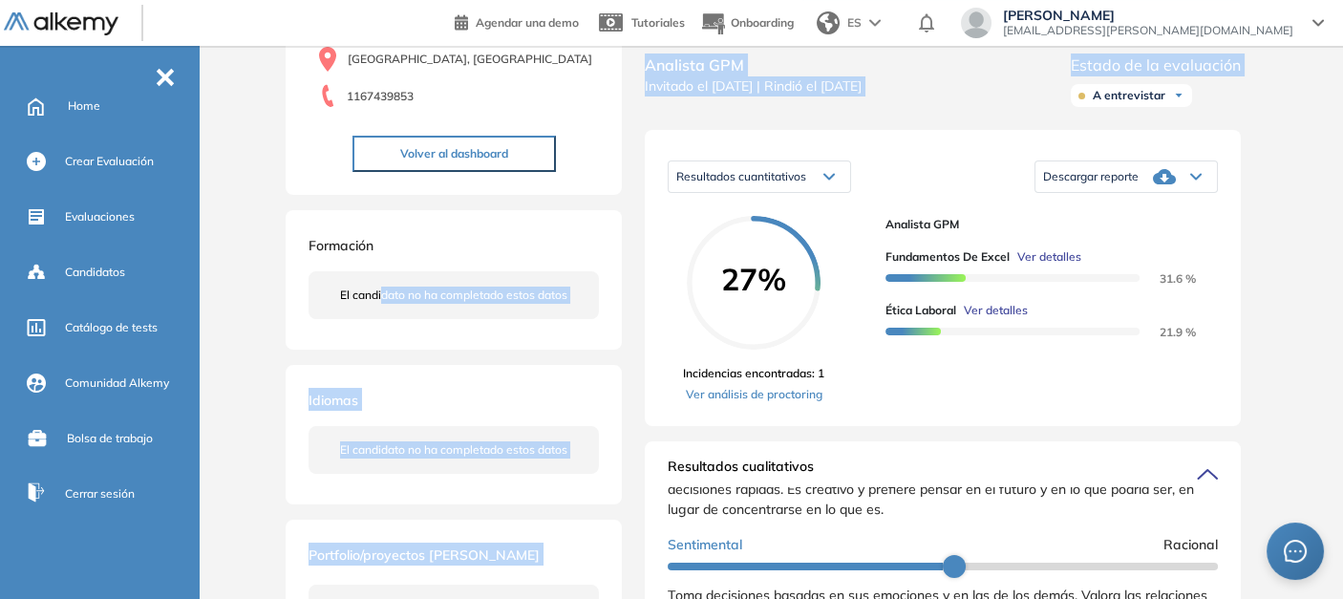
click at [444, 293] on span "El candidato no ha completado estos datos" at bounding box center [453, 295] width 227 height 17
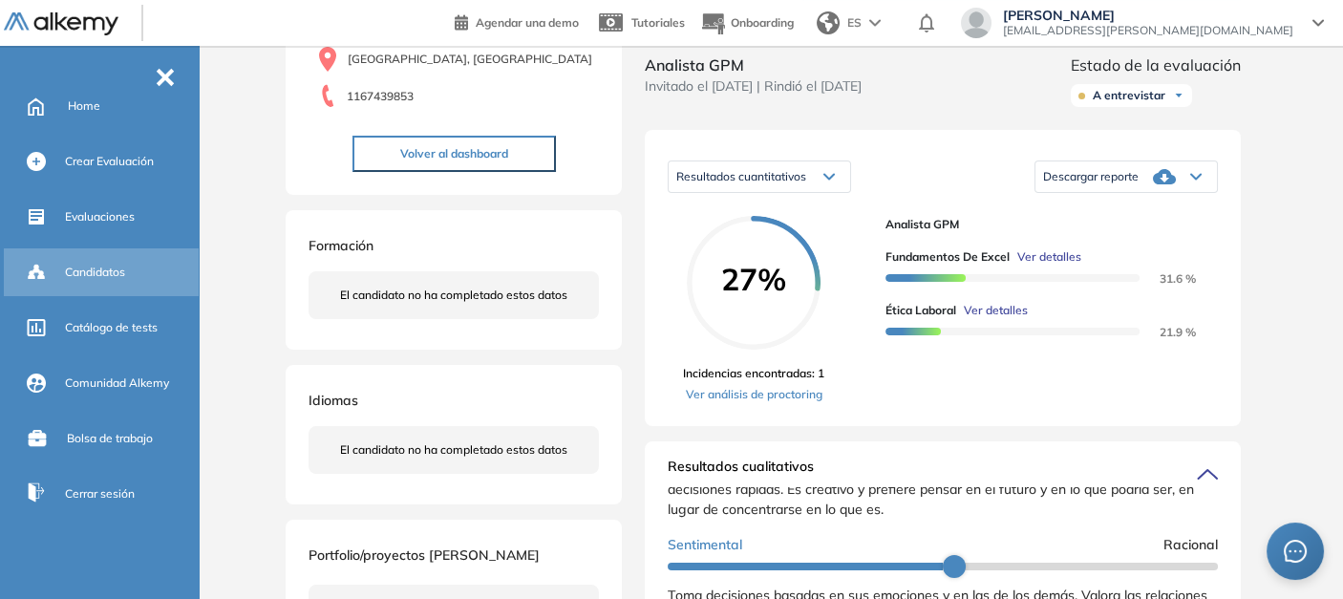
click at [109, 274] on span "Candidatos" at bounding box center [95, 272] width 60 height 17
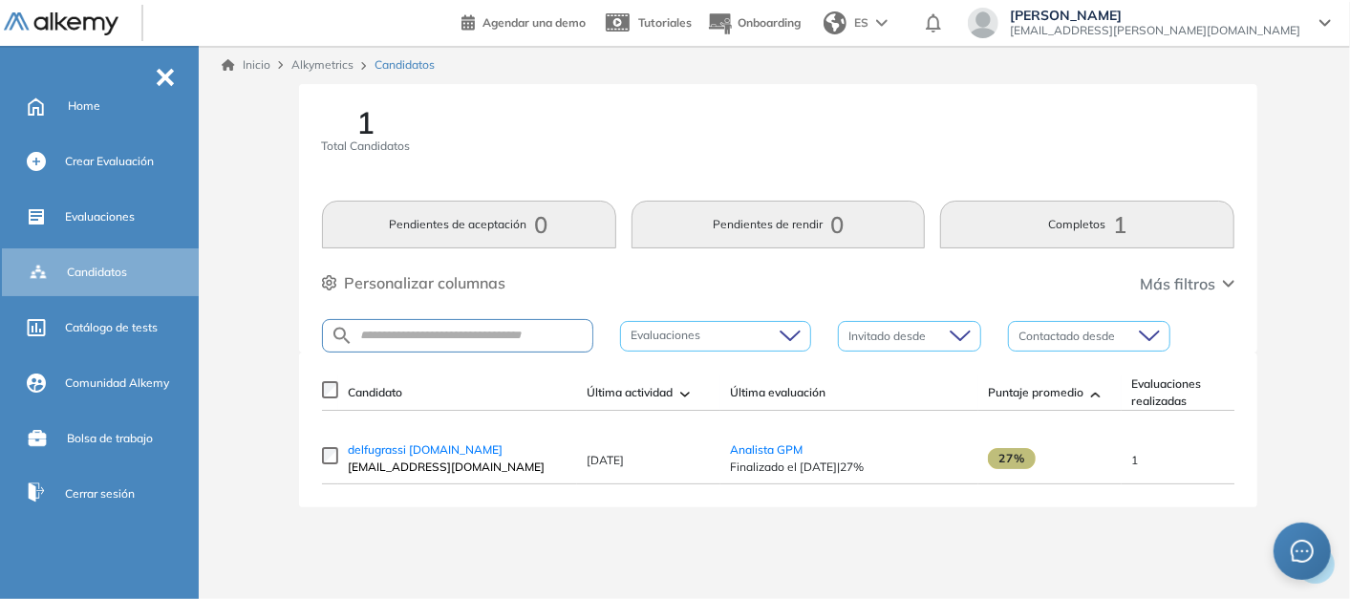
click at [1053, 339] on input "search" at bounding box center [1082, 336] width 126 height 29
click at [773, 335] on div at bounding box center [706, 336] width 162 height 23
click at [866, 330] on input "search" at bounding box center [902, 336] width 107 height 29
click at [885, 332] on input "search" at bounding box center [902, 336] width 107 height 29
click at [1237, 280] on div "1 Total Candidatos Pendientes de aceptación 0 Pendientes de rendir 0 Completos …" at bounding box center [778, 218] width 959 height 268
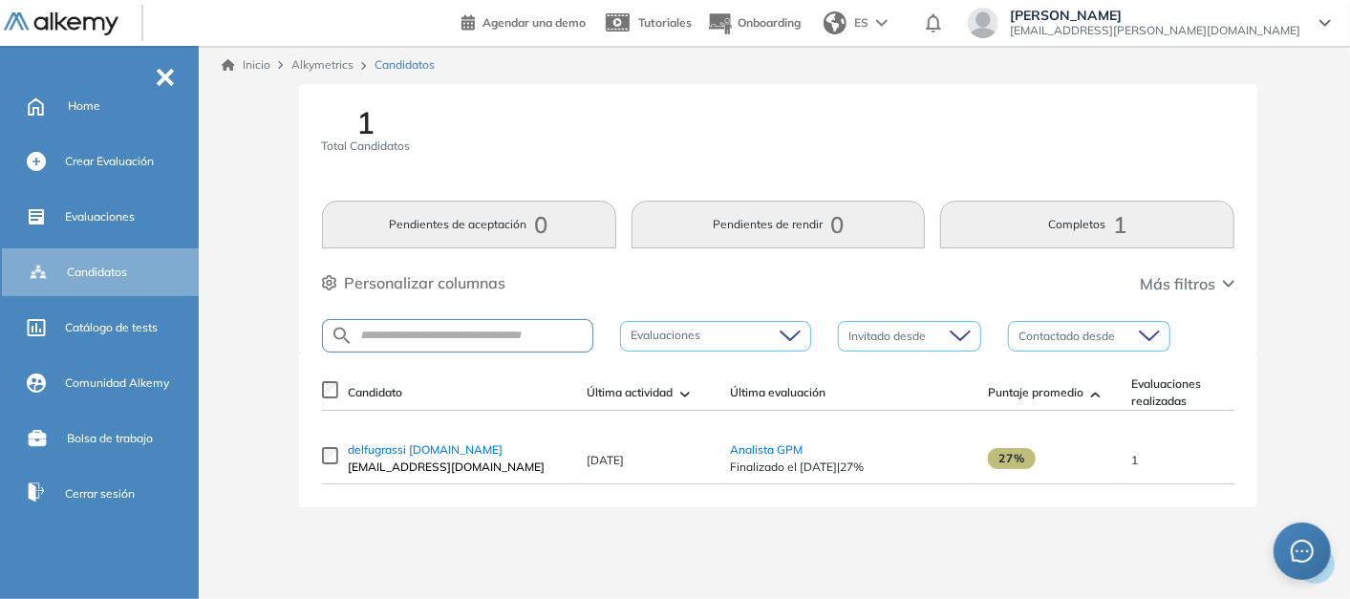
click at [1217, 284] on button "Más filtros" at bounding box center [1187, 283] width 95 height 23
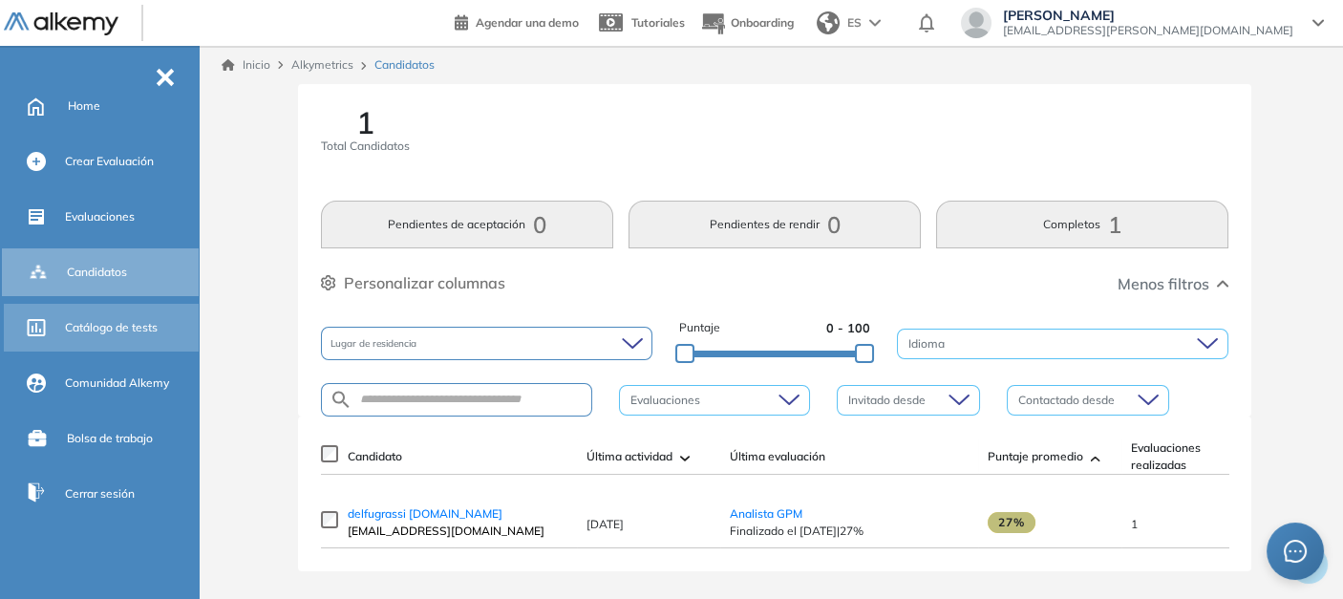
click at [102, 330] on span "Catálogo de tests" at bounding box center [111, 327] width 93 height 17
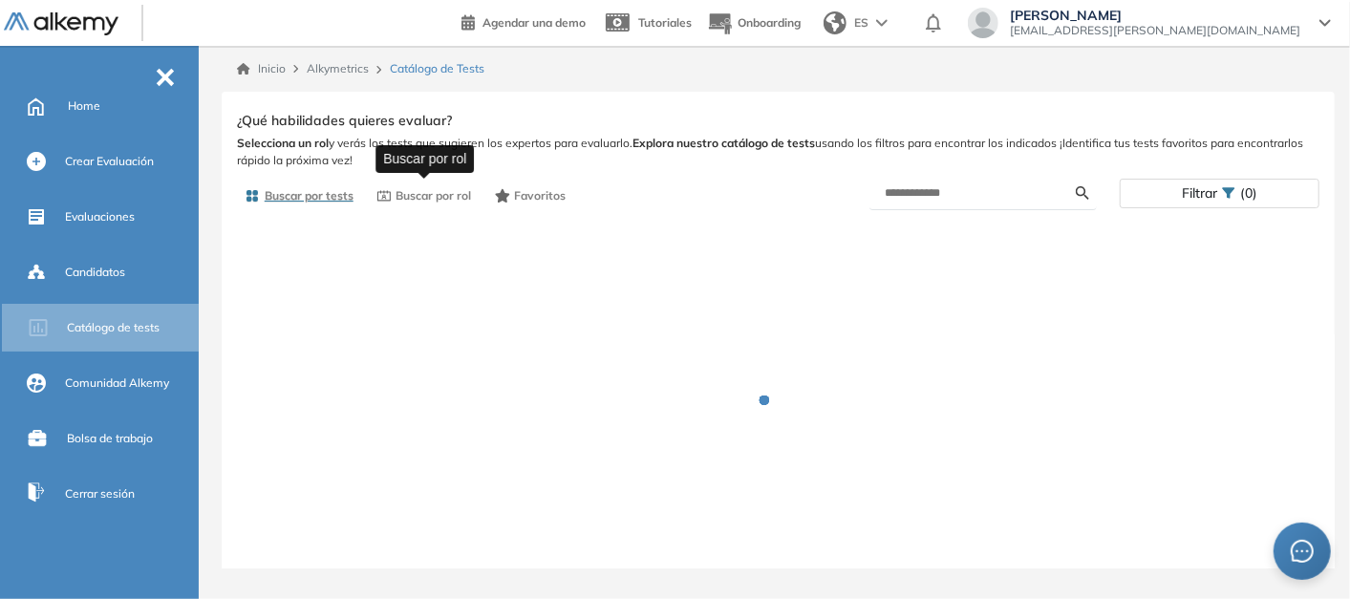
click at [440, 192] on span "Buscar por rol" at bounding box center [433, 195] width 75 height 17
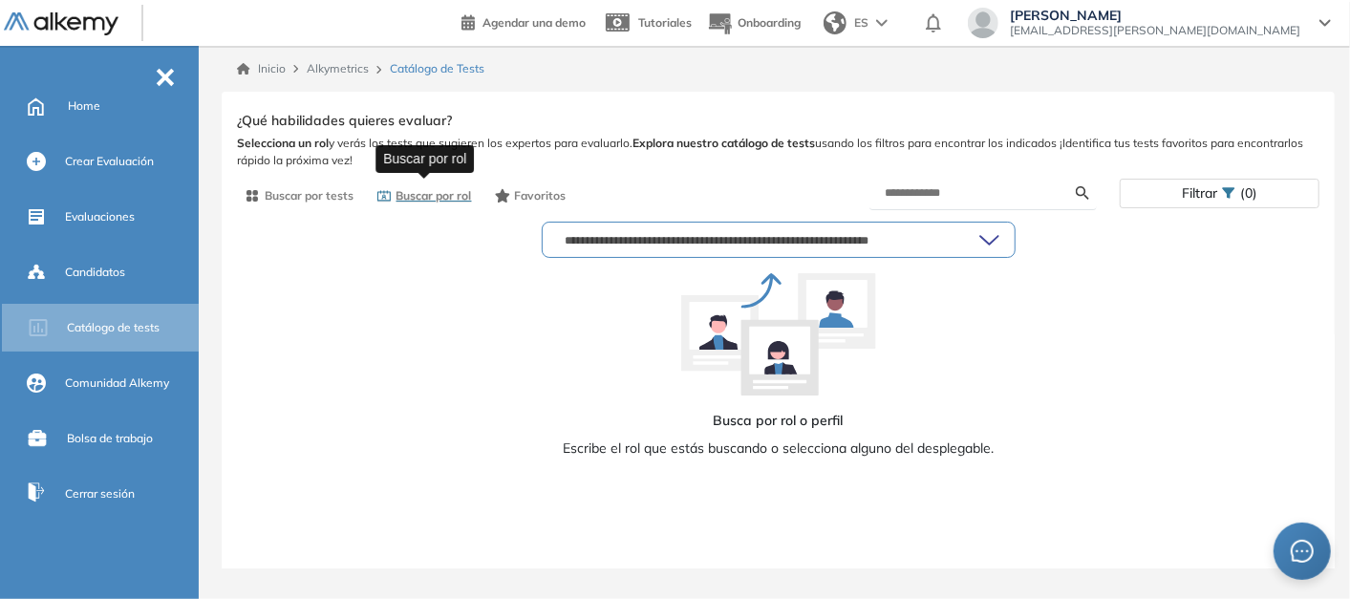
click at [431, 190] on span "Buscar por rol" at bounding box center [433, 195] width 75 height 17
click at [450, 202] on span "Buscar por rol" at bounding box center [433, 195] width 75 height 17
click at [315, 194] on span "Buscar por tests" at bounding box center [309, 195] width 89 height 17
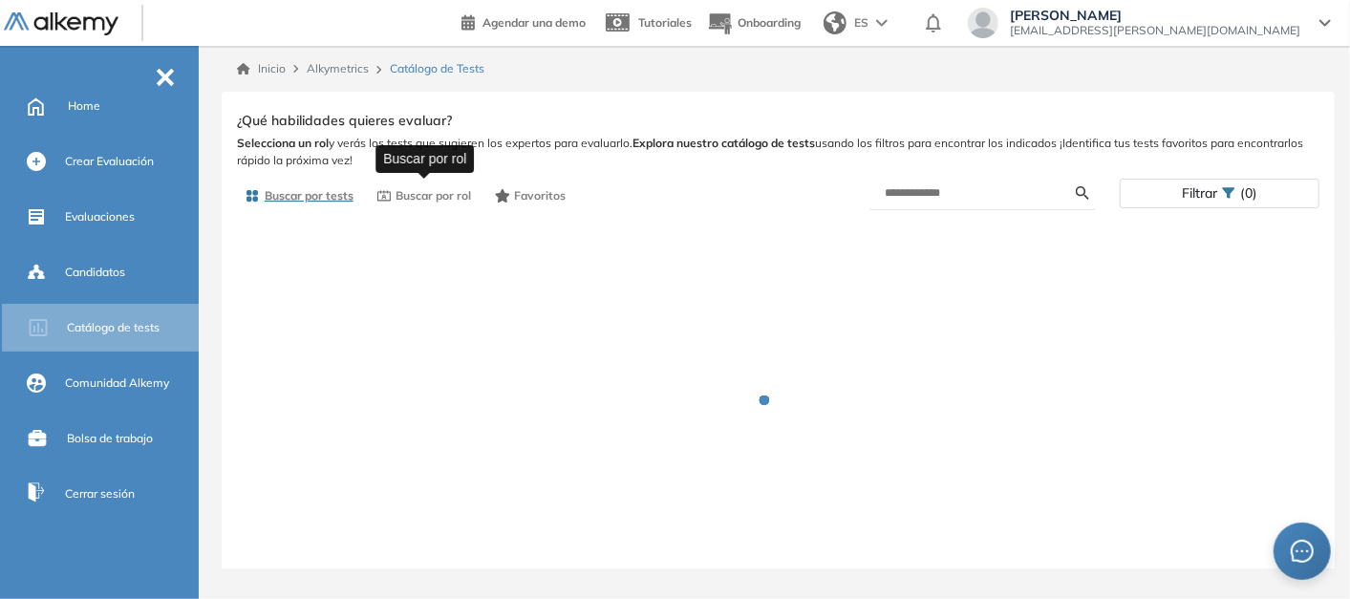
click at [409, 188] on span "Buscar por rol" at bounding box center [433, 195] width 75 height 17
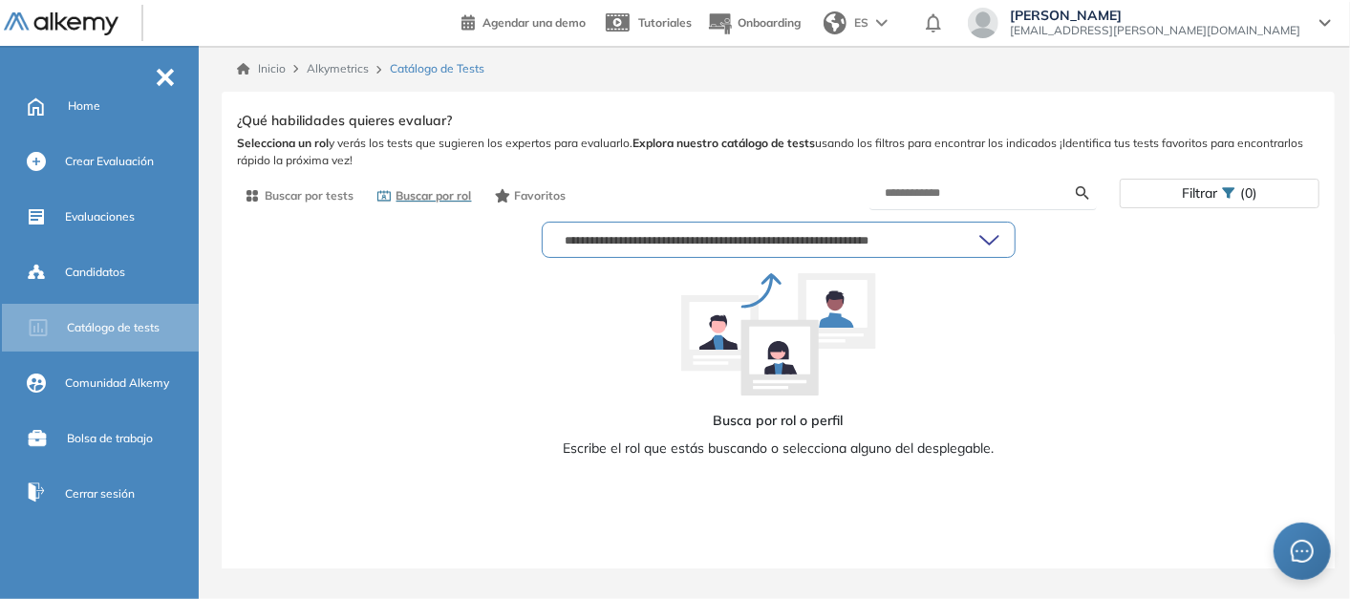
click at [739, 246] on input "text" at bounding box center [768, 239] width 421 height 15
click at [951, 190] on input "text" at bounding box center [981, 192] width 192 height 17
click at [644, 229] on div "**********" at bounding box center [779, 240] width 472 height 34
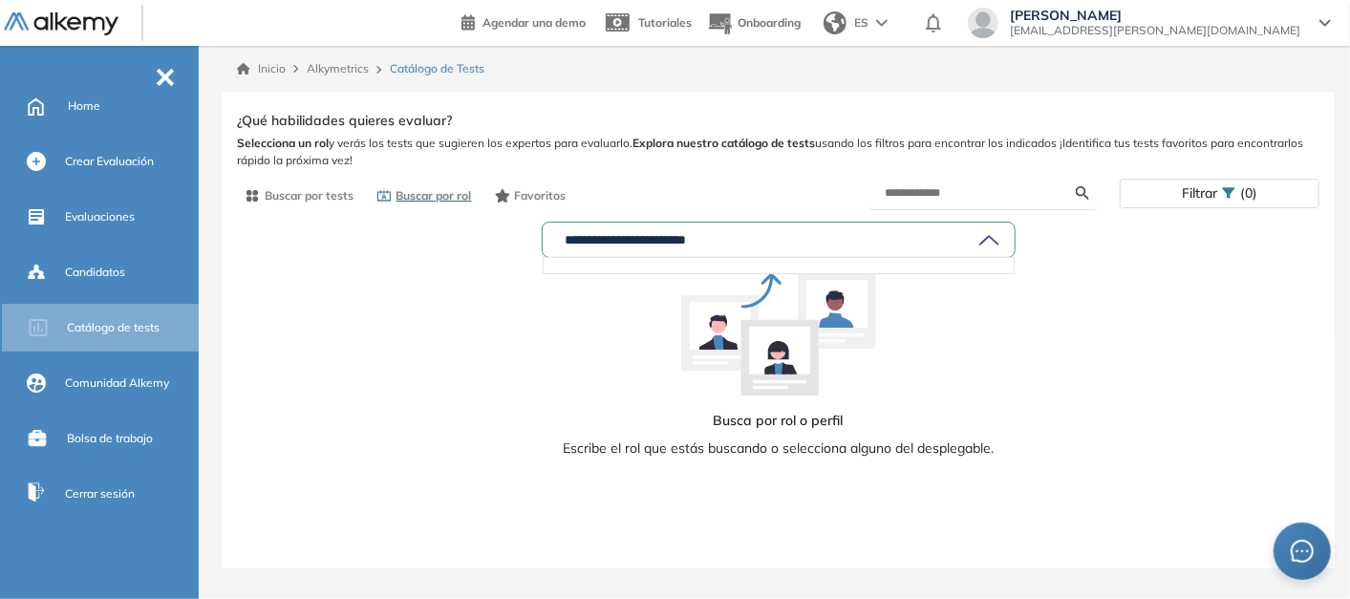
drag, startPoint x: 867, startPoint y: 246, endPoint x: 822, endPoint y: 248, distance: 45.0
click at [865, 246] on input "**********" at bounding box center [768, 239] width 421 height 15
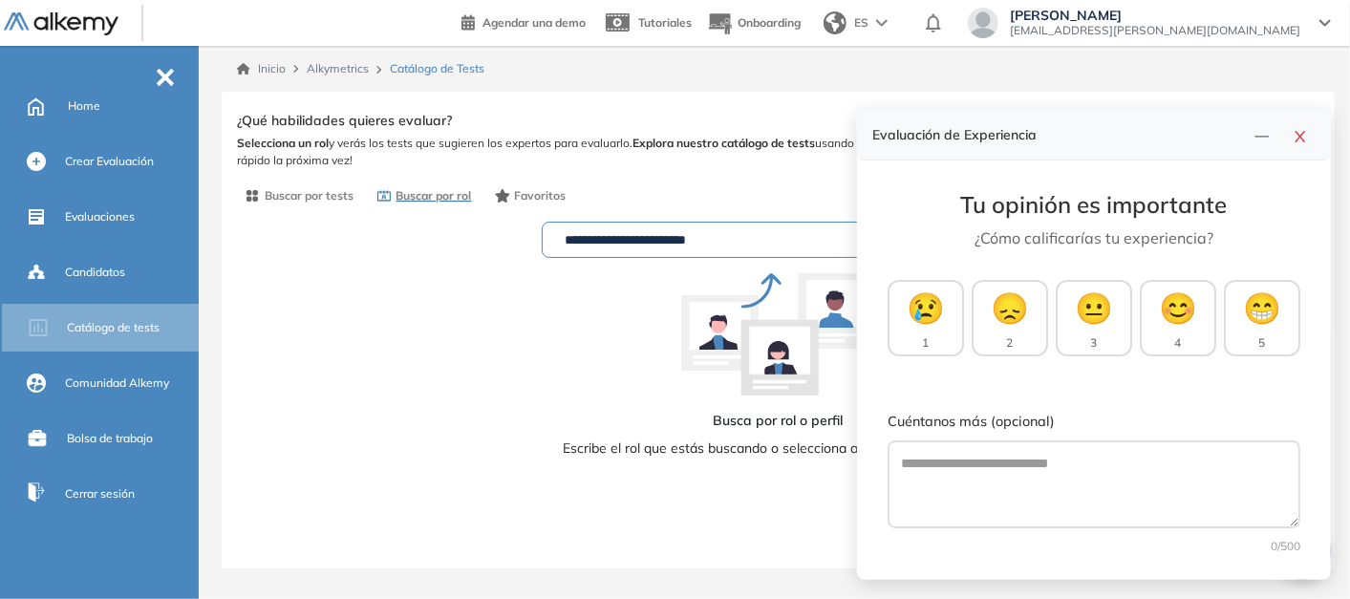
drag, startPoint x: 744, startPoint y: 242, endPoint x: 623, endPoint y: 243, distance: 121.3
click at [623, 243] on input "**********" at bounding box center [768, 239] width 421 height 15
drag, startPoint x: 1301, startPoint y: 133, endPoint x: 951, endPoint y: 202, distance: 357.3
click at [1299, 135] on icon "close" at bounding box center [1300, 136] width 15 height 15
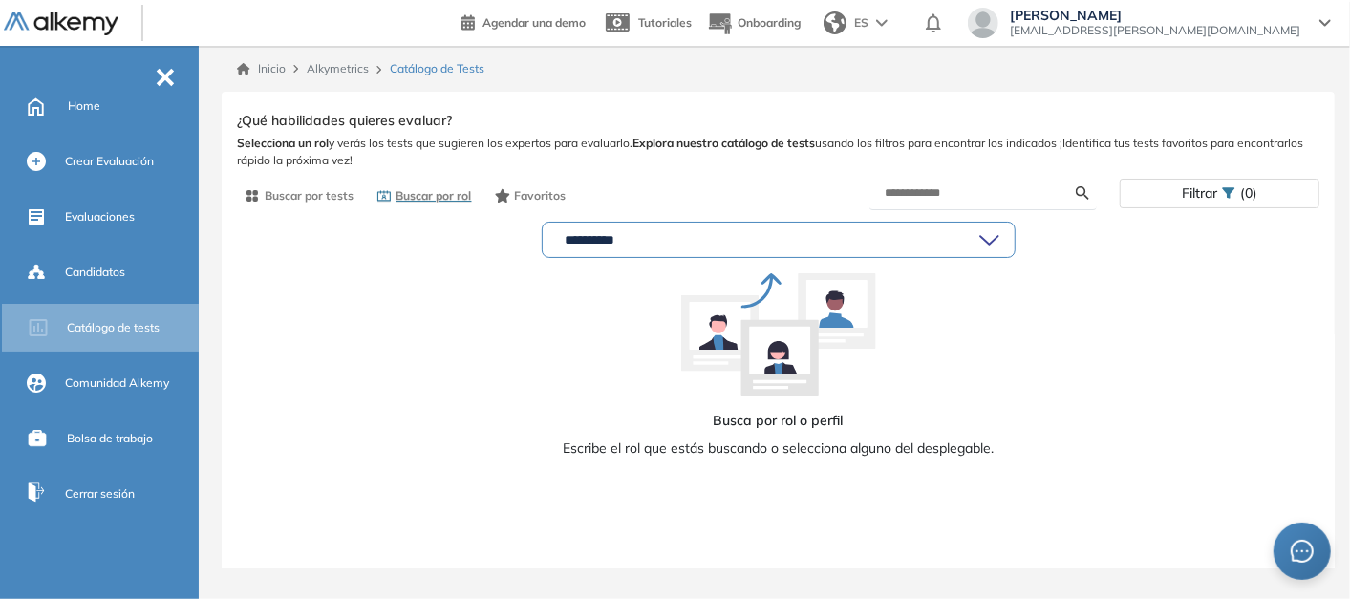
click at [681, 243] on input "**********" at bounding box center [768, 239] width 421 height 15
click at [428, 187] on span "Buscar por rol" at bounding box center [433, 195] width 75 height 17
click at [991, 235] on icon at bounding box center [989, 240] width 20 height 12
click at [992, 240] on icon at bounding box center [989, 240] width 20 height 12
click at [854, 242] on input "********" at bounding box center [768, 239] width 421 height 15
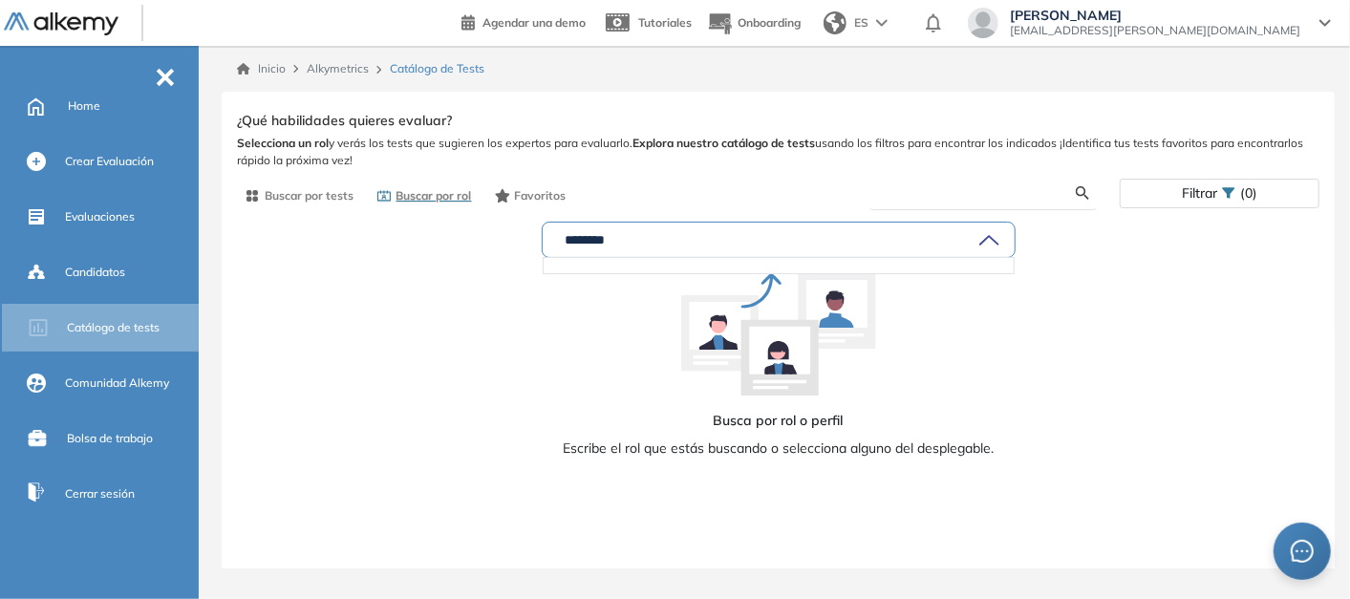
click at [964, 184] on input "text" at bounding box center [981, 192] width 192 height 17
click at [1182, 183] on span "Filtrar" at bounding box center [1199, 194] width 35 height 28
click at [1190, 184] on span "Filtrar" at bounding box center [1199, 194] width 35 height 28
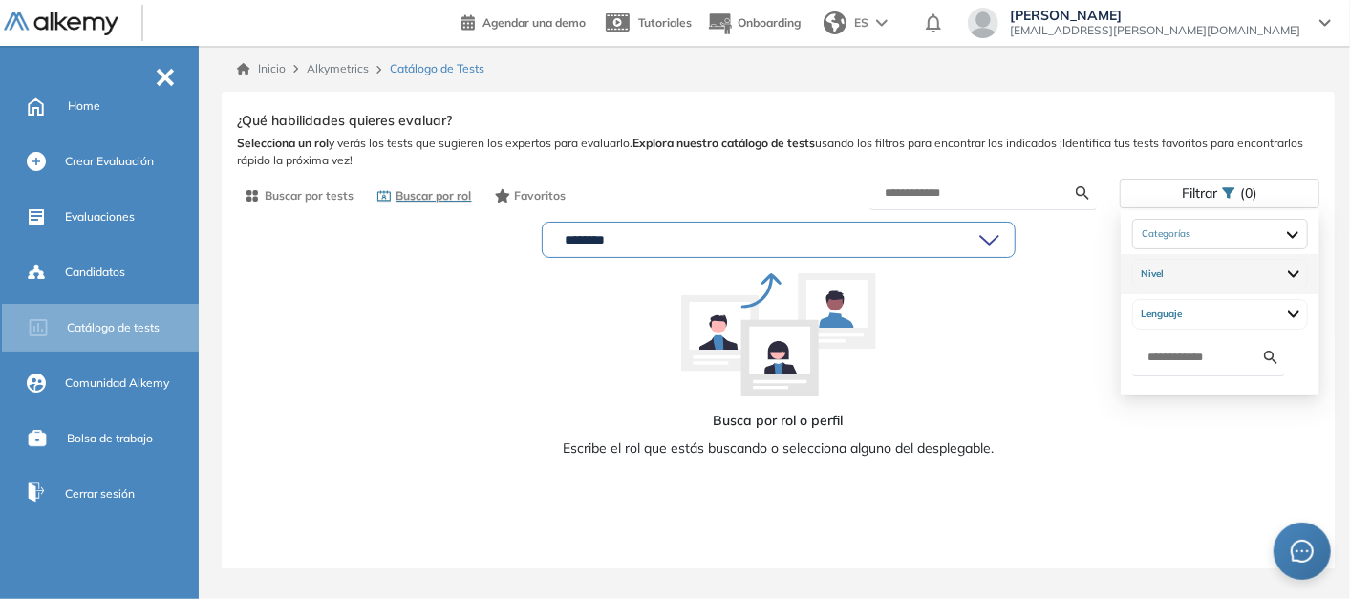
click at [1223, 272] on div "Nivel" at bounding box center [1220, 274] width 176 height 31
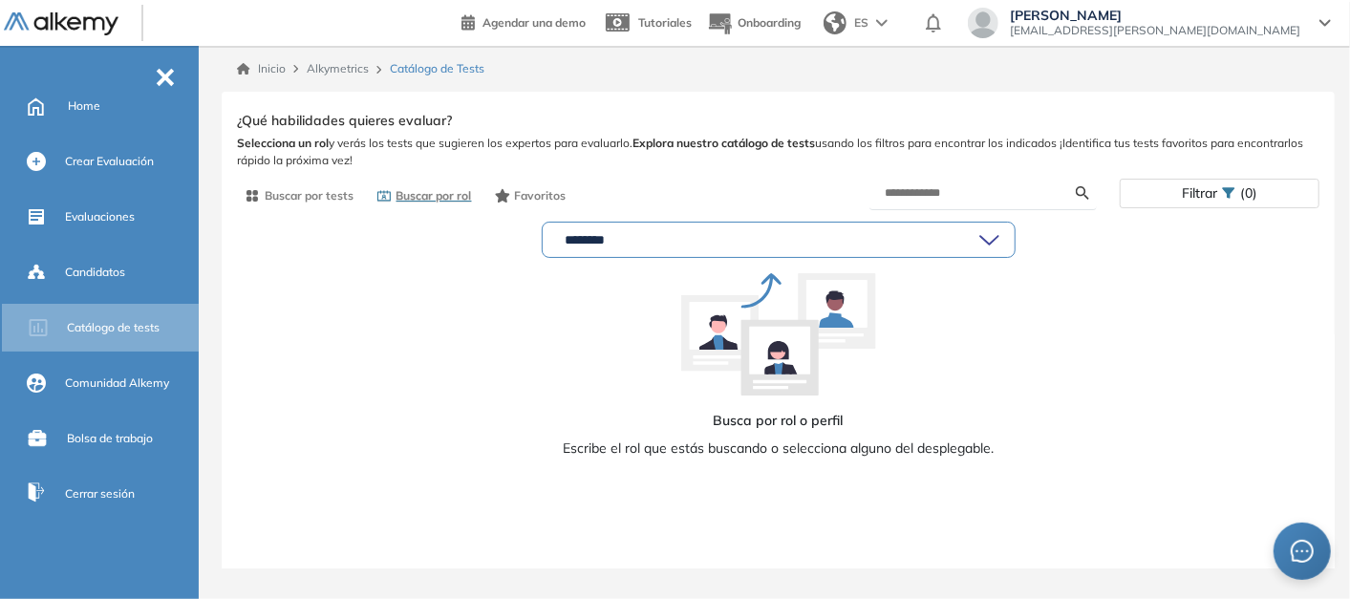
click at [1192, 160] on span "Selecciona un rol y verás los tests que sugieren los expertos para evaluarlo. E…" at bounding box center [778, 152] width 1082 height 34
click at [1192, 196] on span "Filtrar" at bounding box center [1199, 194] width 35 height 28
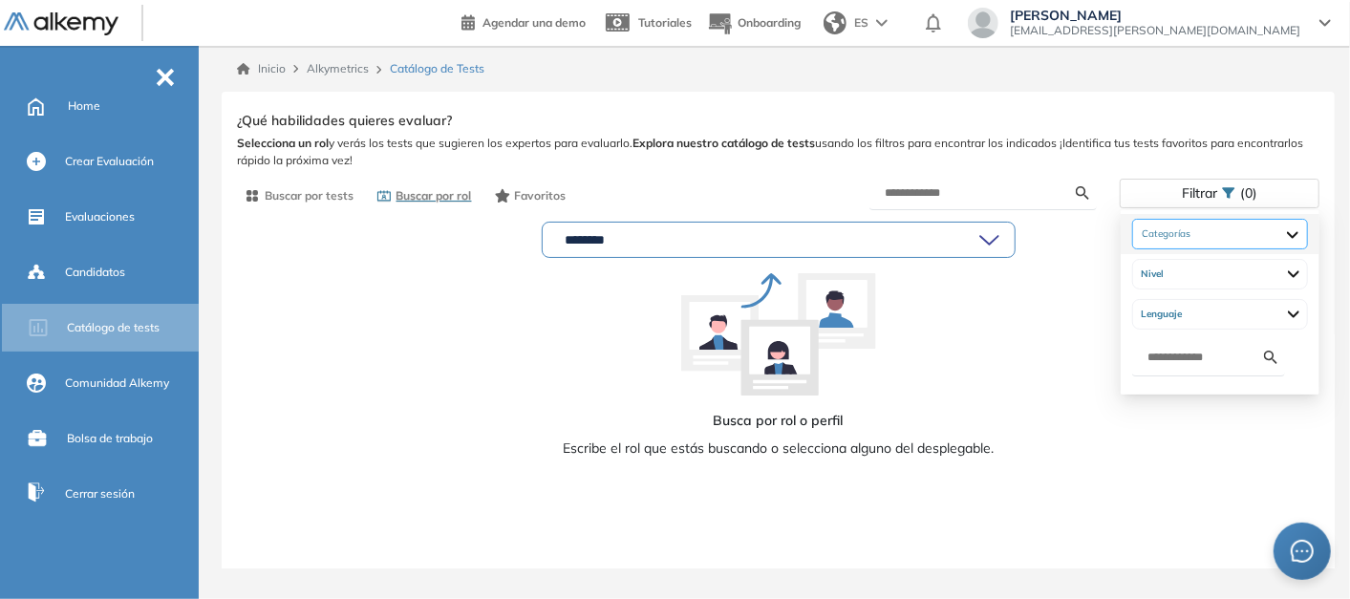
click at [1255, 225] on div at bounding box center [1220, 234] width 176 height 31
click at [1248, 229] on div at bounding box center [1220, 234] width 176 height 31
click at [1235, 323] on div "Lenguaje" at bounding box center [1220, 314] width 176 height 31
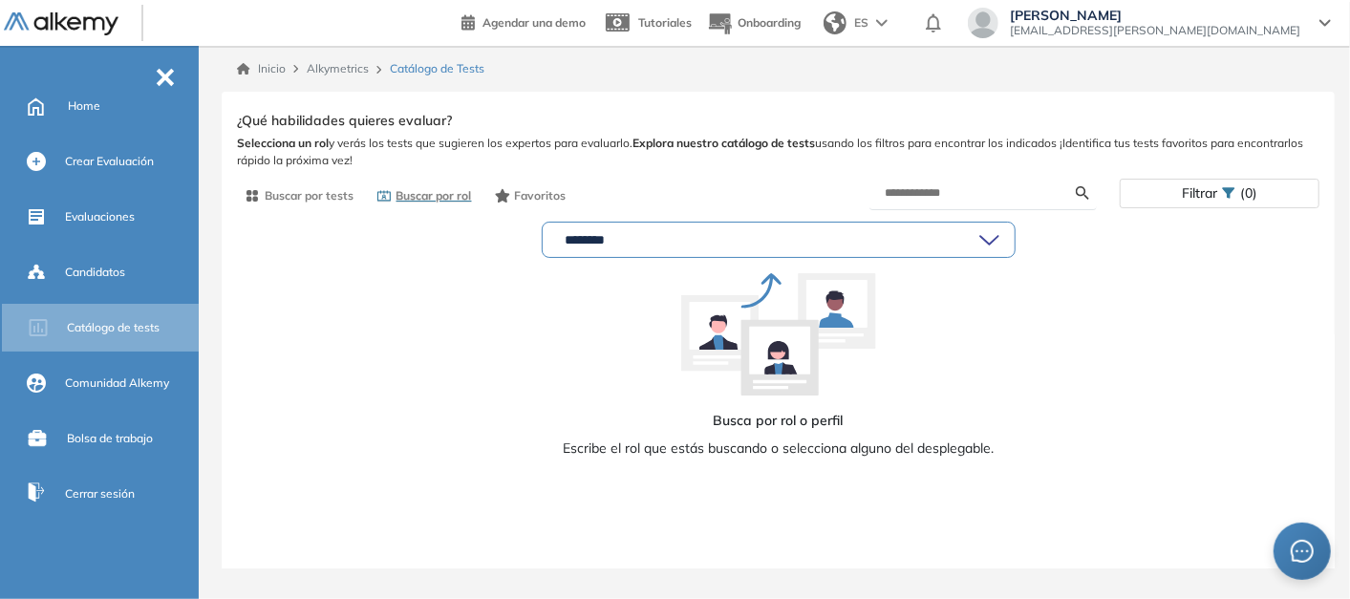
drag, startPoint x: 947, startPoint y: 317, endPoint x: 781, endPoint y: 316, distance: 166.2
click at [946, 316] on div "Busca por rol o perfil Escribe el rol que estás buscando o selecciona alguno de…" at bounding box center [778, 473] width 431 height 401
click at [640, 237] on input "********" at bounding box center [768, 239] width 421 height 15
click at [633, 245] on input "********" at bounding box center [768, 239] width 421 height 15
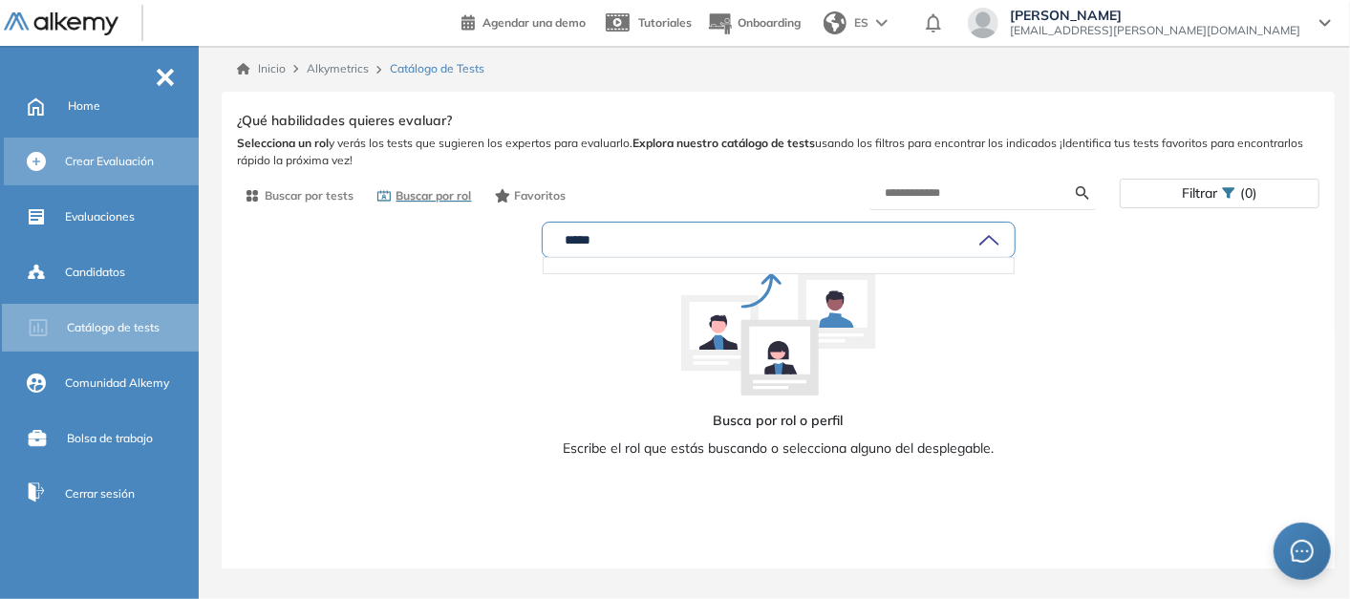
drag, startPoint x: 633, startPoint y: 246, endPoint x: 78, endPoint y: 137, distance: 565.7
click at [84, 135] on div "Perfil Todos los espacios B Baterias [PERSON_NAME]... Home Alkymetrics Crear ev…" at bounding box center [675, 299] width 1350 height 599
type input "*******"
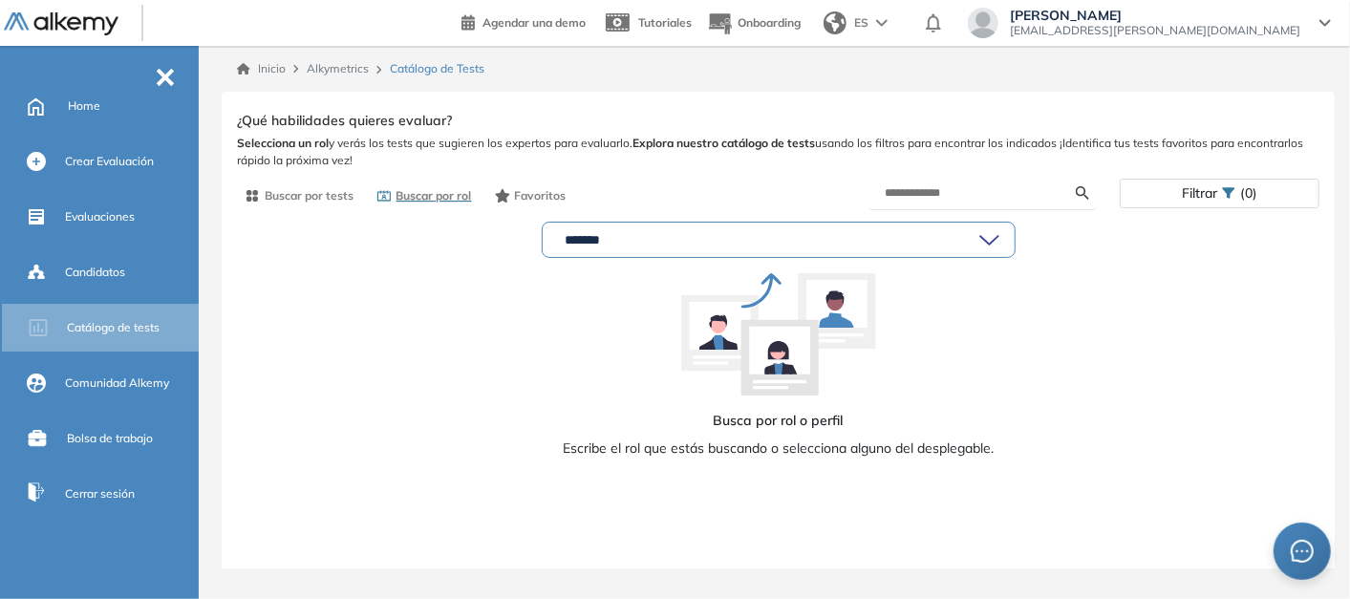
drag, startPoint x: 439, startPoint y: 269, endPoint x: 447, endPoint y: 221, distance: 49.3
click at [439, 267] on div "******* Busca por rol o perfil Escribe el rol que estás buscando o selecciona a…" at bounding box center [778, 444] width 1082 height 460
click at [439, 193] on span "Buscar por rol" at bounding box center [433, 195] width 75 height 17
click at [1002, 236] on div "*******" at bounding box center [779, 240] width 472 height 34
drag, startPoint x: 638, startPoint y: 248, endPoint x: 0, endPoint y: 246, distance: 638.2
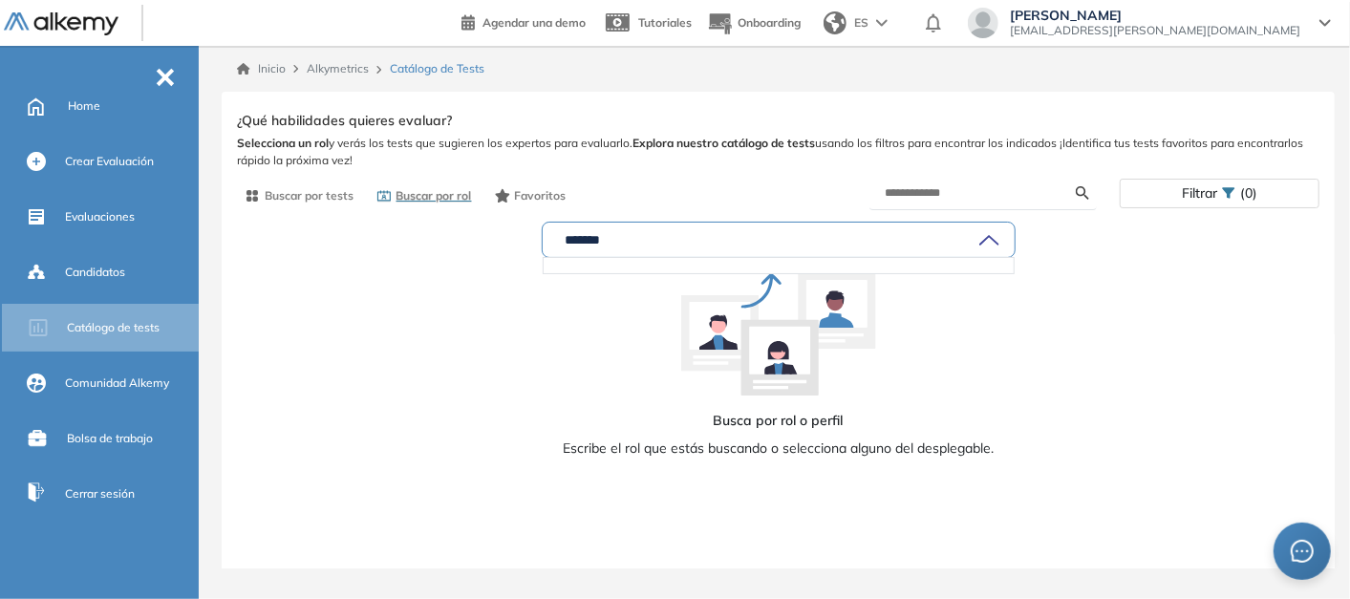
click at [0, 253] on html "Perfil Todos los espacios B Baterias [PERSON_NAME]... Home Alkymetrics Crear ev…" at bounding box center [675, 299] width 1350 height 599
drag, startPoint x: 1192, startPoint y: 516, endPoint x: 1116, endPoint y: 475, distance: 86.8
click at [1116, 475] on div "Busca por rol o perfil Escribe el rol que estás buscando o selecciona alguno de…" at bounding box center [778, 444] width 1082 height 460
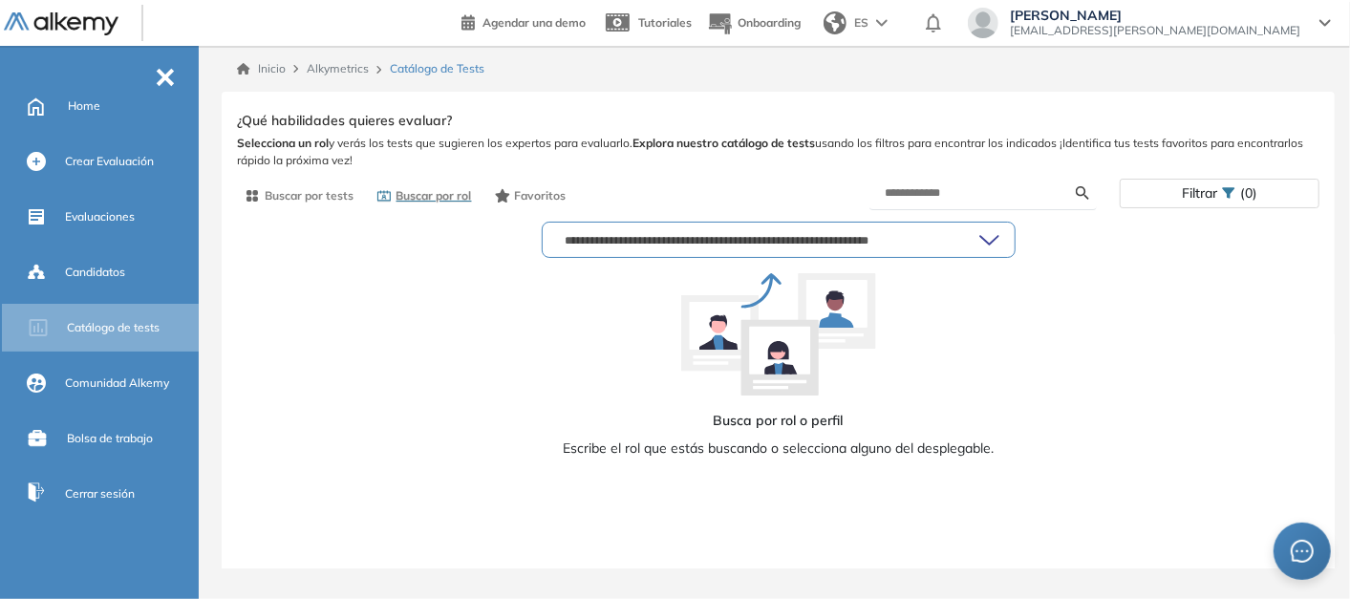
click at [989, 236] on icon at bounding box center [989, 240] width 20 height 12
click at [990, 234] on icon at bounding box center [989, 240] width 20 height 12
click at [565, 245] on input "text" at bounding box center [768, 239] width 421 height 15
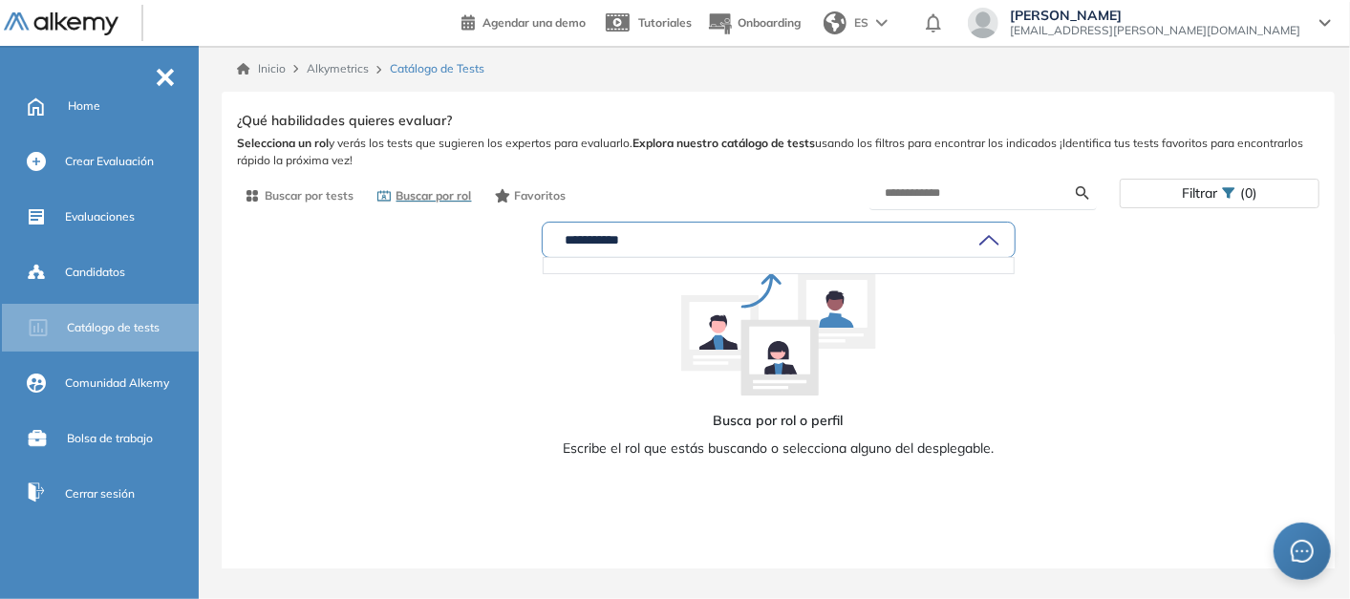
type input "**********"
click at [97, 269] on span "Candidatos" at bounding box center [95, 272] width 60 height 17
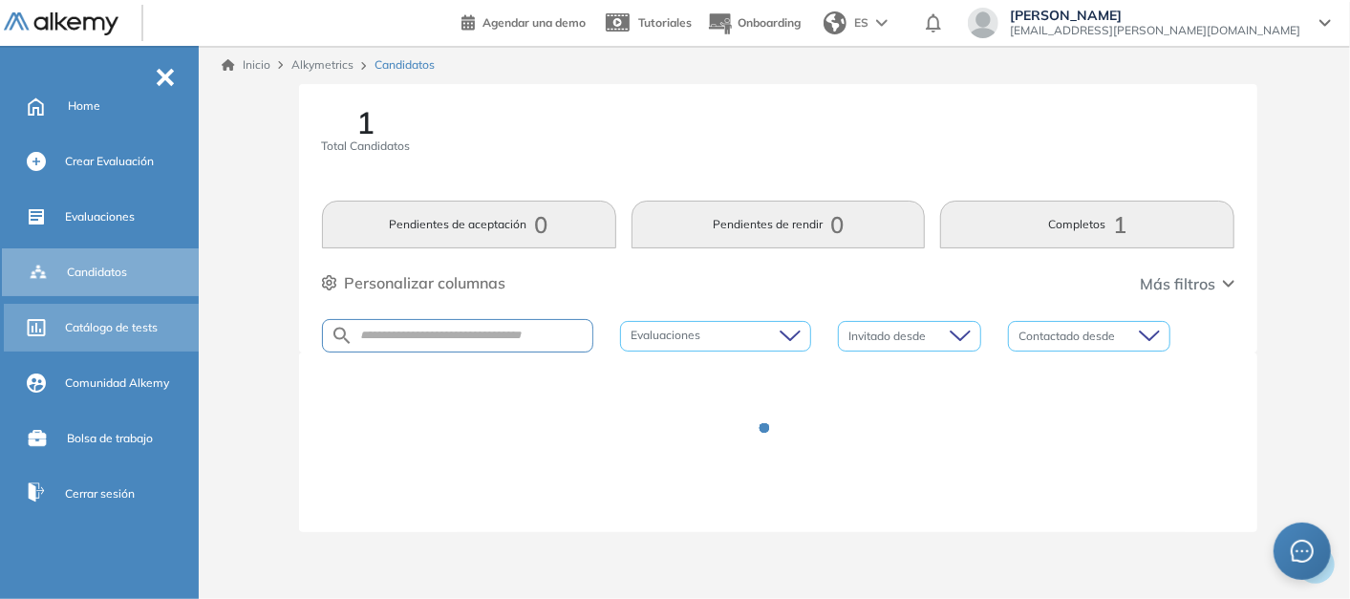
click at [93, 319] on span "Catálogo de tests" at bounding box center [111, 327] width 93 height 17
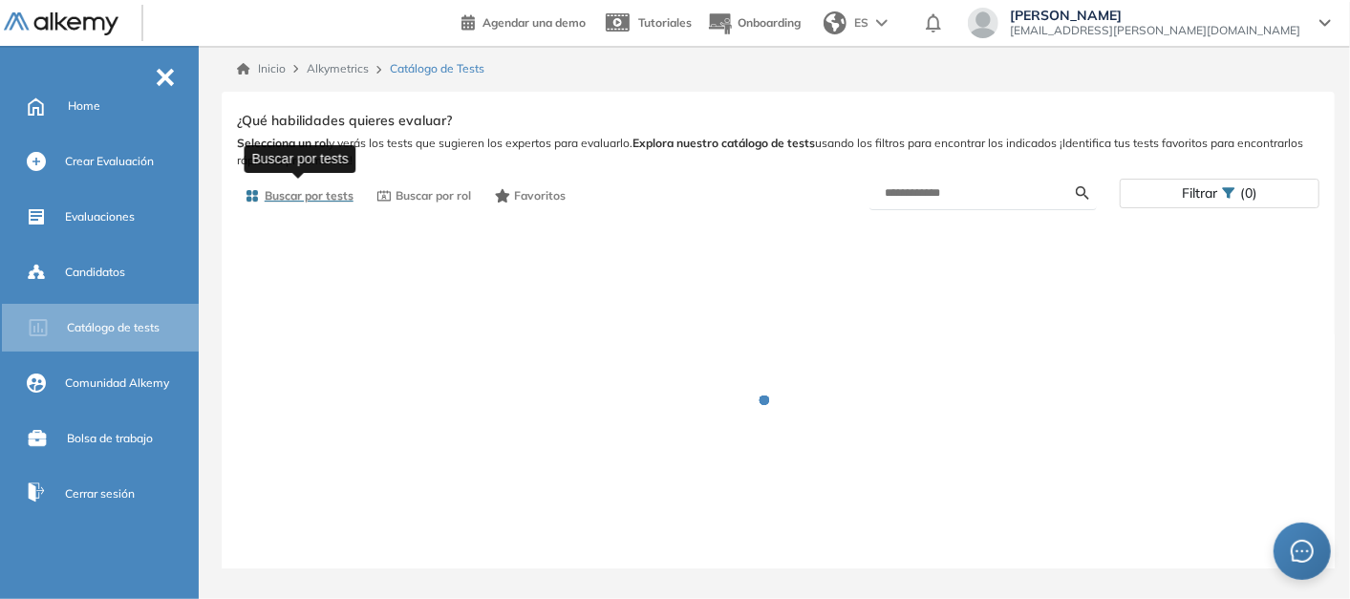
click at [289, 188] on span "Buscar por tests" at bounding box center [309, 195] width 89 height 17
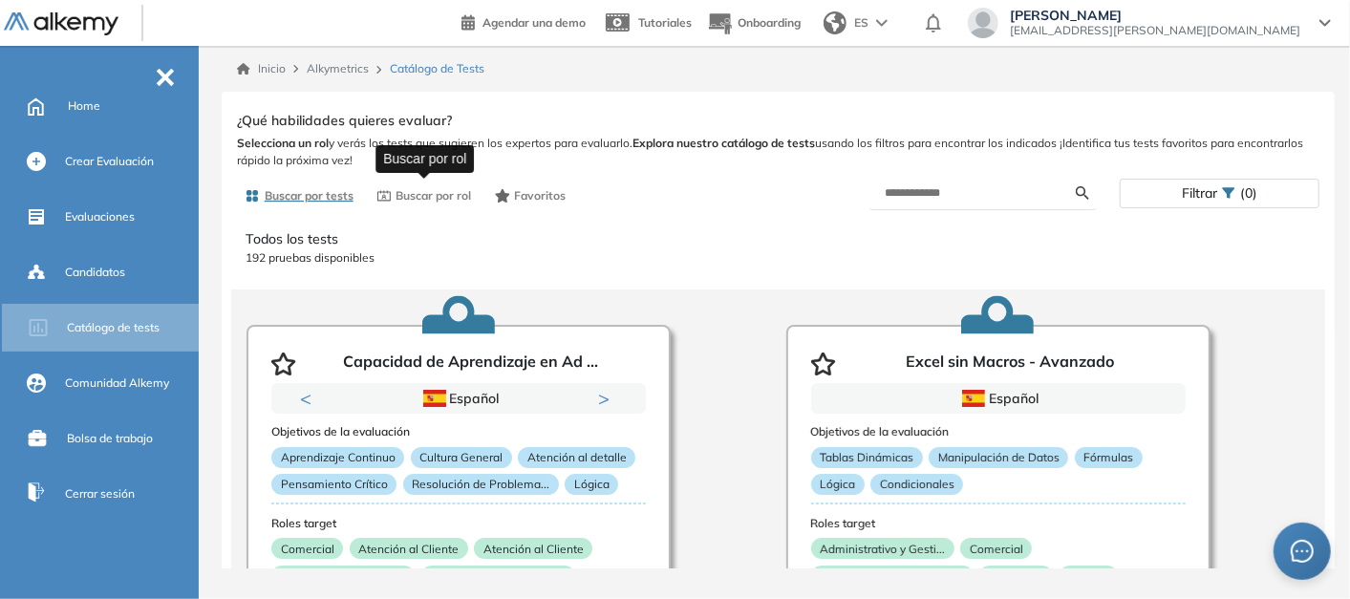
click at [429, 201] on span "Buscar por rol" at bounding box center [433, 195] width 75 height 17
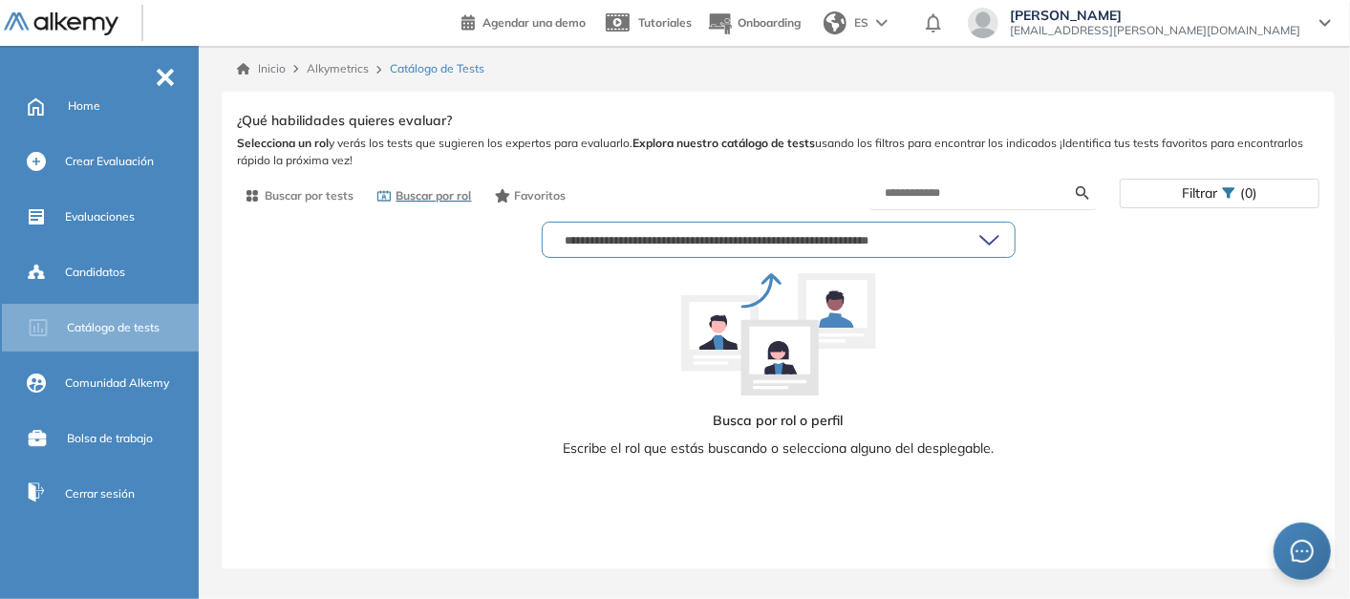
click at [712, 248] on div at bounding box center [779, 240] width 472 height 34
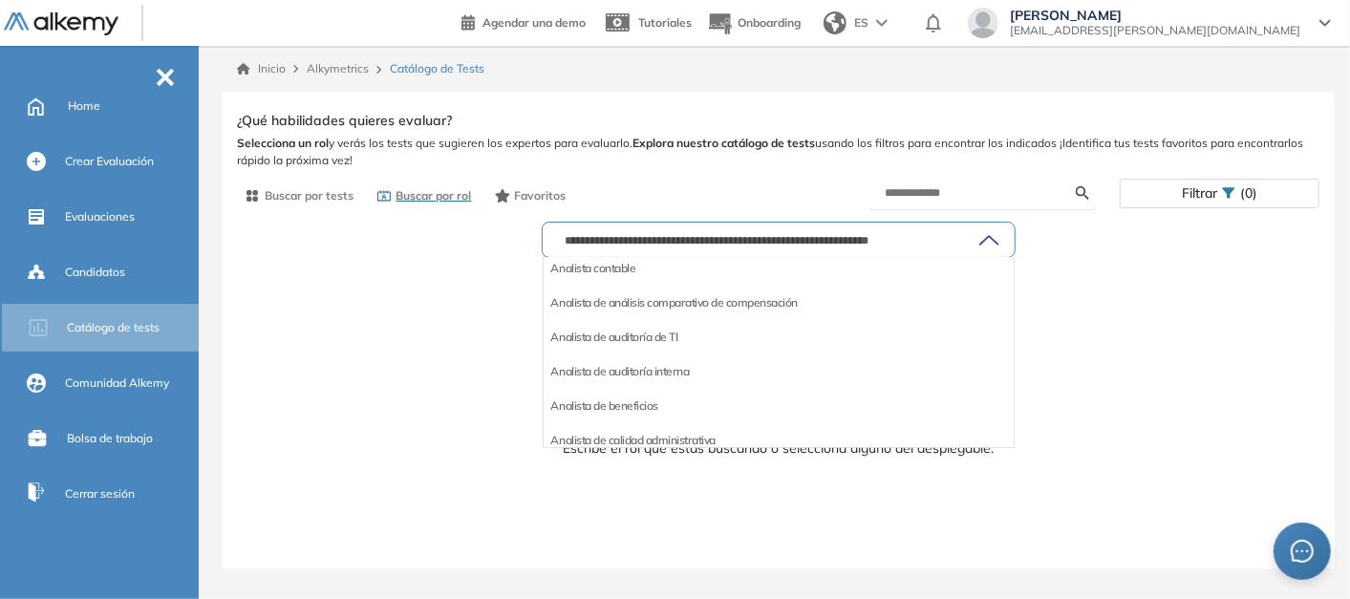
scroll to position [636, 0]
click at [611, 294] on li "Analista de beneficios" at bounding box center [604, 299] width 107 height 19
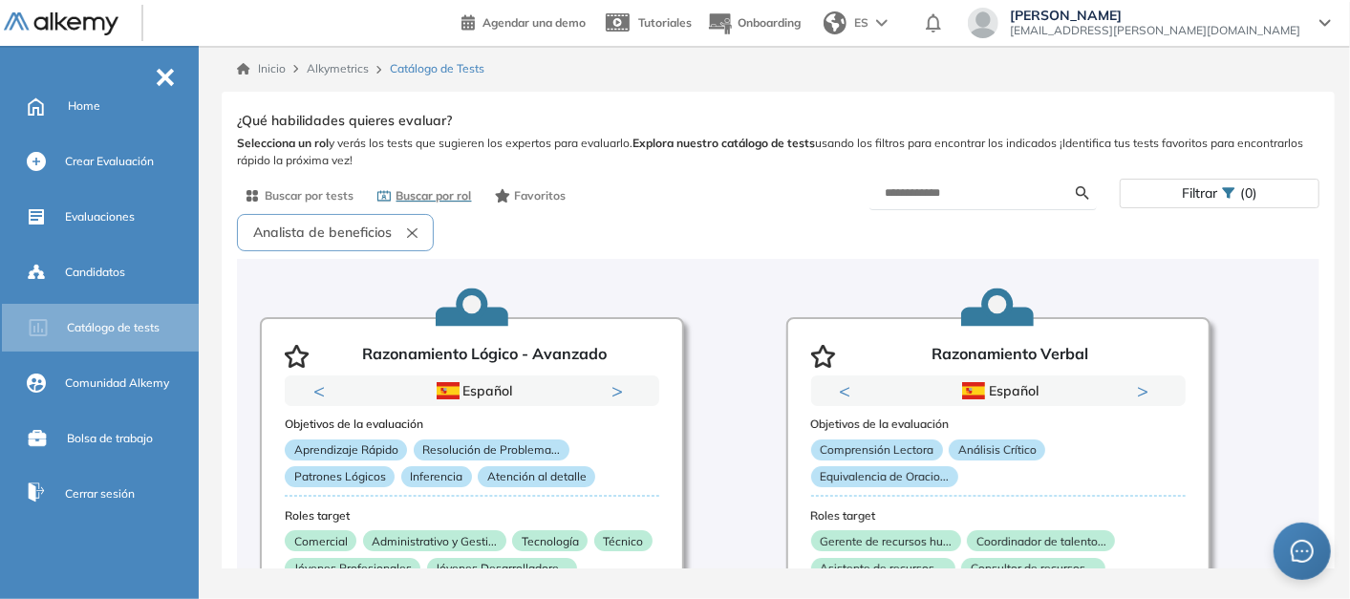
click at [647, 245] on div "Analista de beneficios" at bounding box center [778, 236] width 1082 height 45
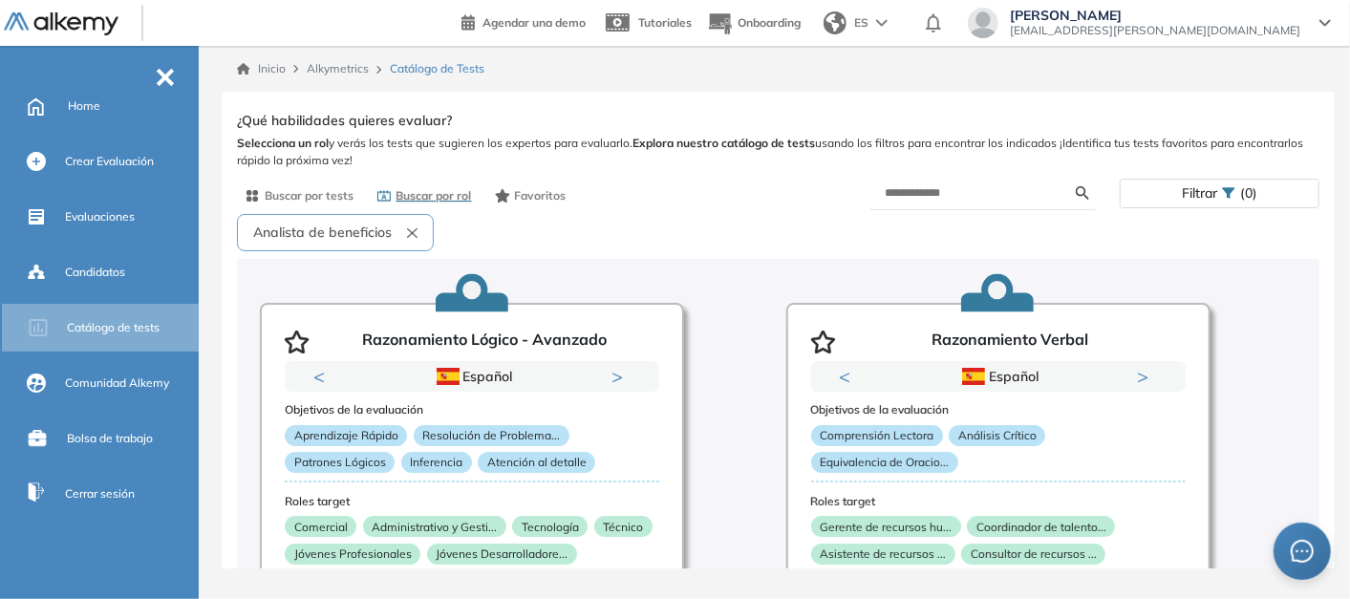
scroll to position [0, 0]
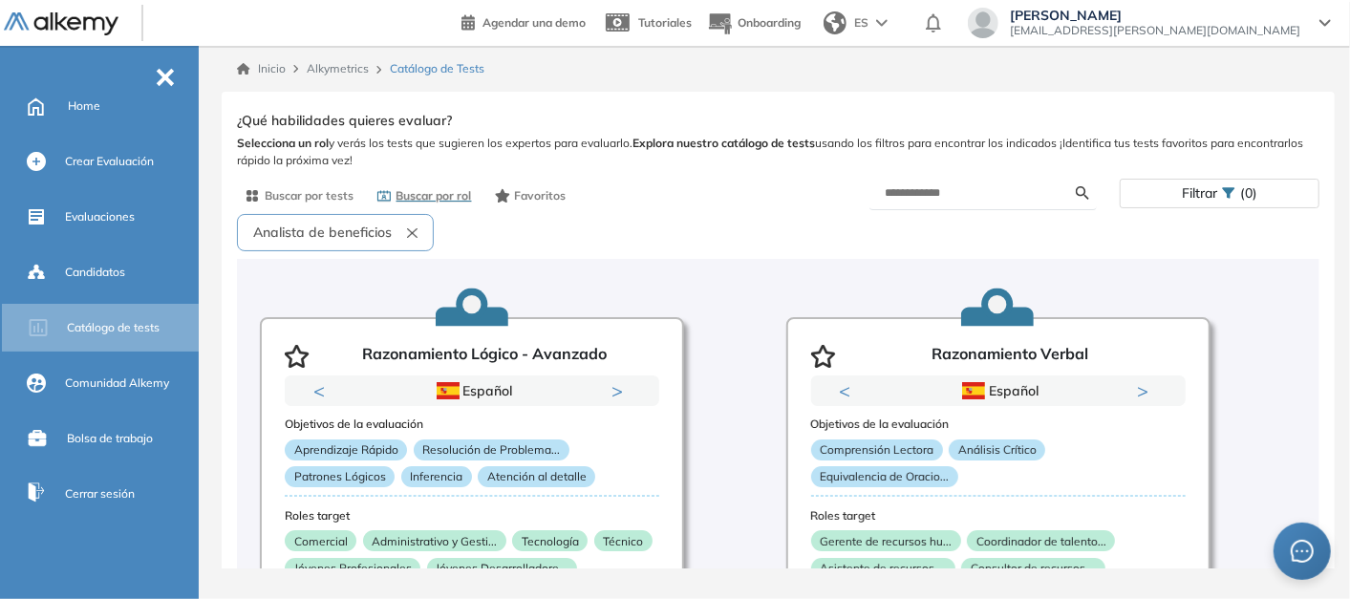
click at [411, 226] on button "Analista de beneficios" at bounding box center [335, 232] width 197 height 37
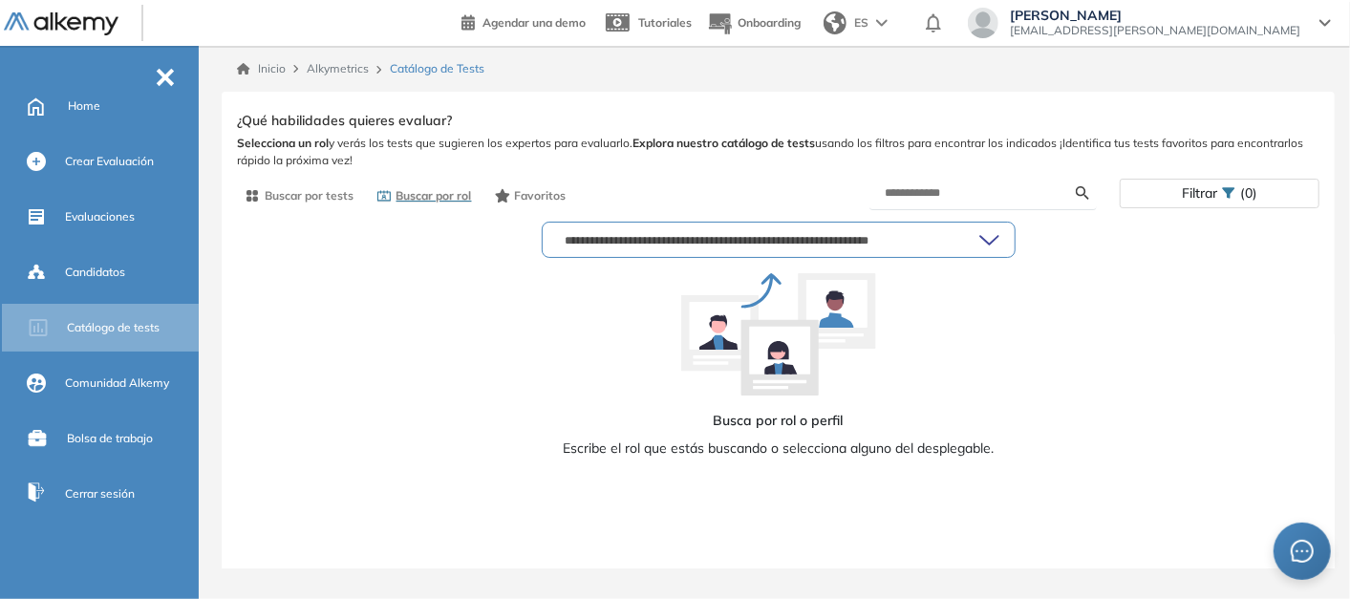
click at [704, 239] on input "text" at bounding box center [768, 239] width 421 height 15
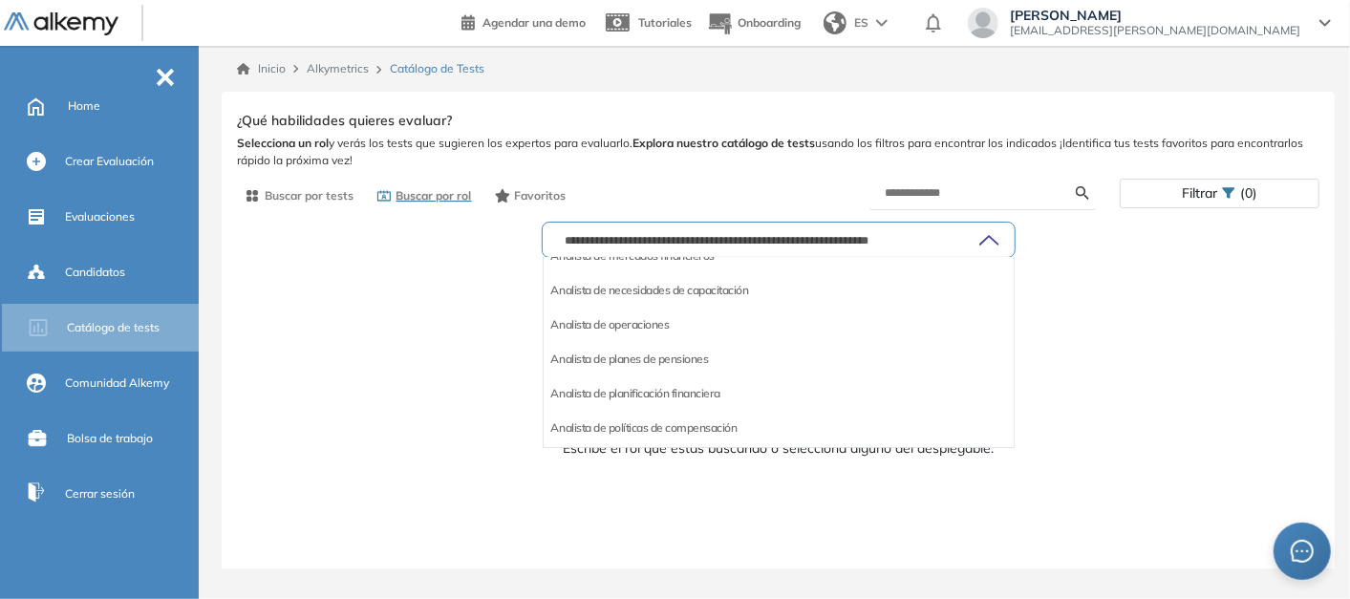
scroll to position [2229, 0]
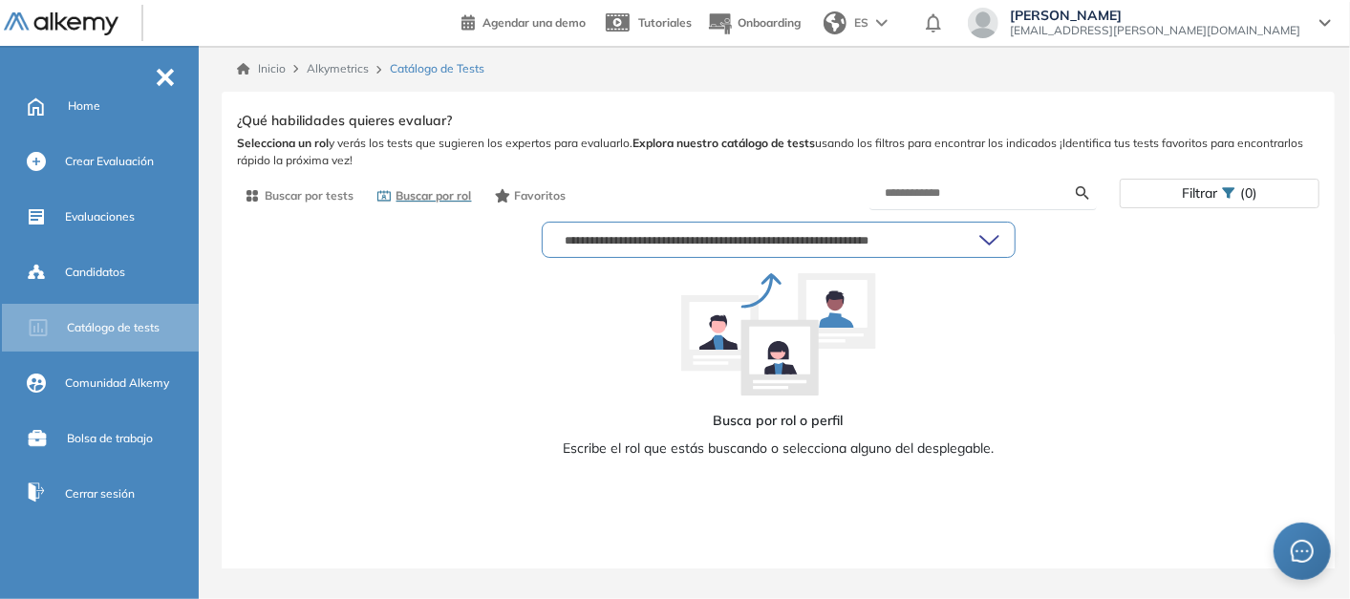
click at [691, 171] on div "Ver preguntas de muestra Demo Experiencia Starter Validado undefined minutos Pr…" at bounding box center [778, 390] width 1082 height 567
click at [169, 69] on span "-" at bounding box center [165, 75] width 21 height 15
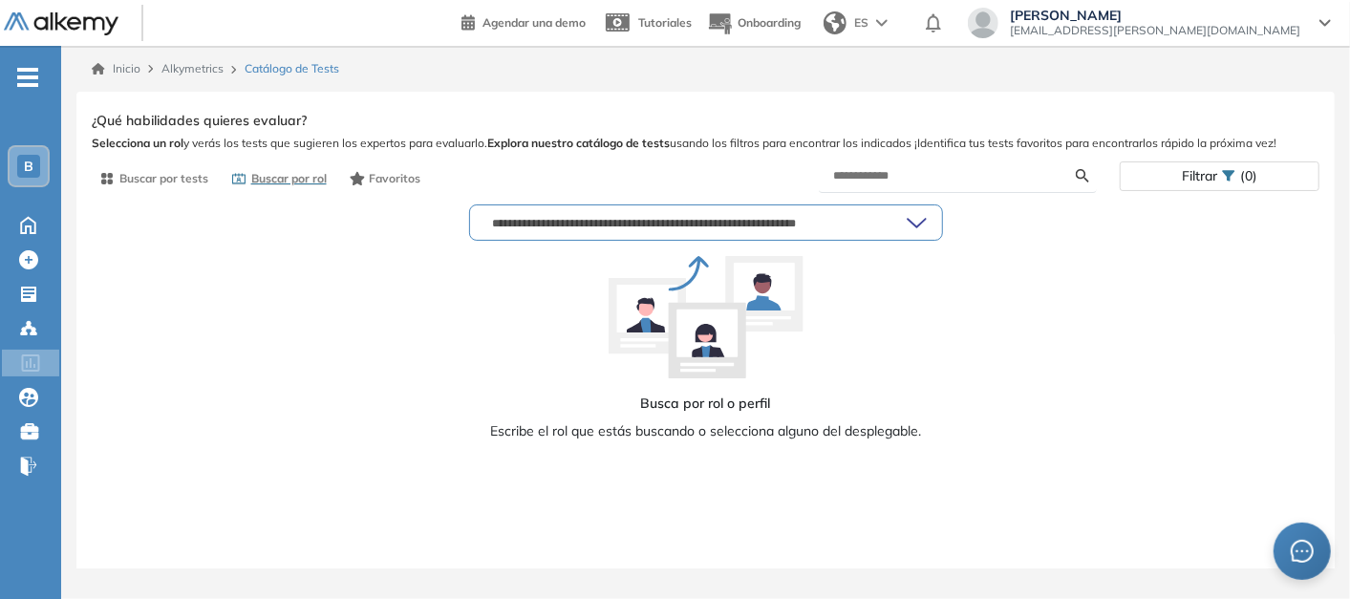
click at [606, 235] on div at bounding box center [706, 222] width 472 height 34
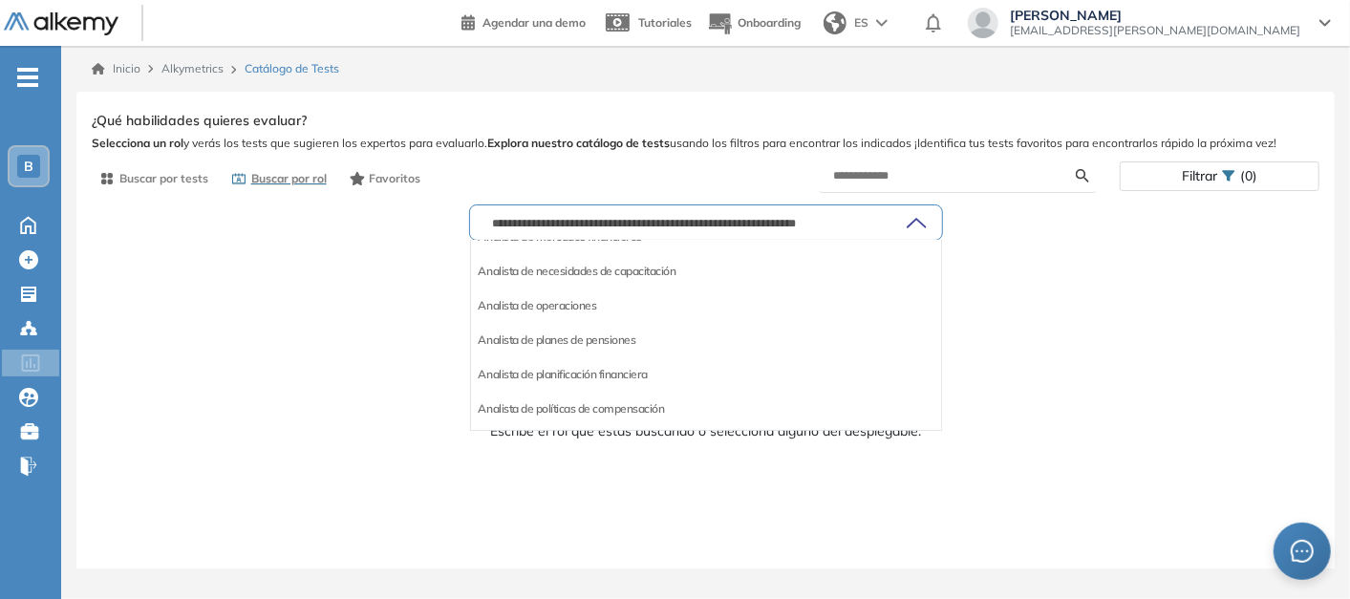
scroll to position [2972, 0]
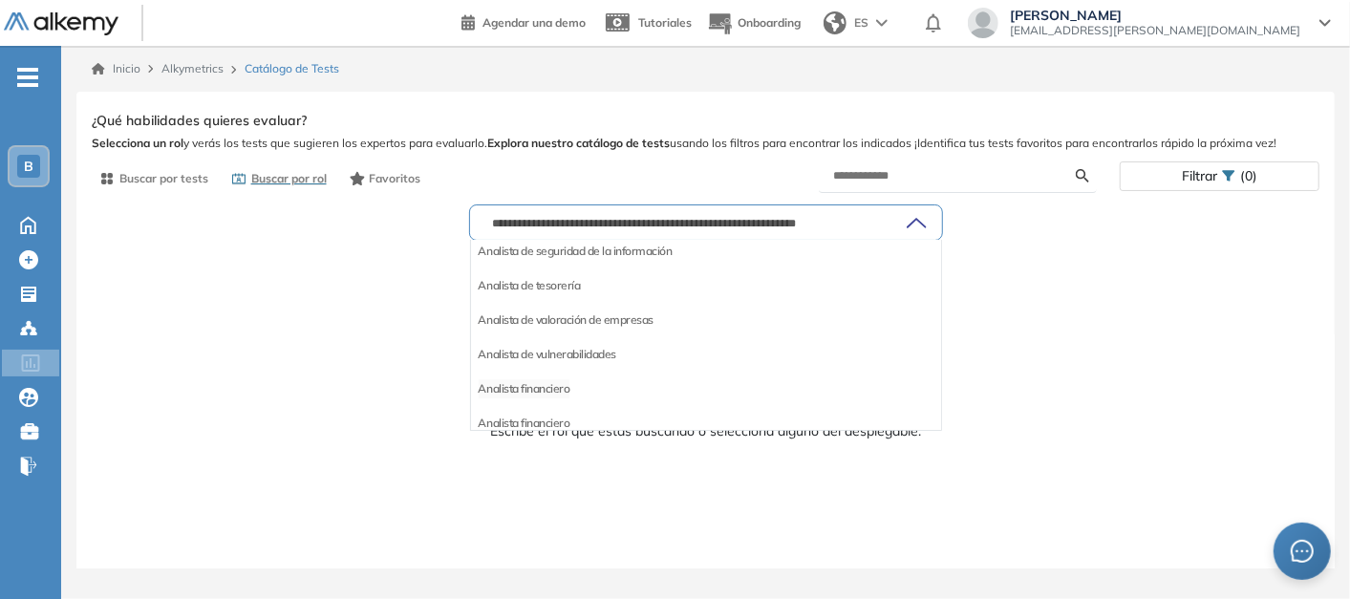
click at [547, 380] on li "Analista financiero" at bounding box center [525, 388] width 92 height 19
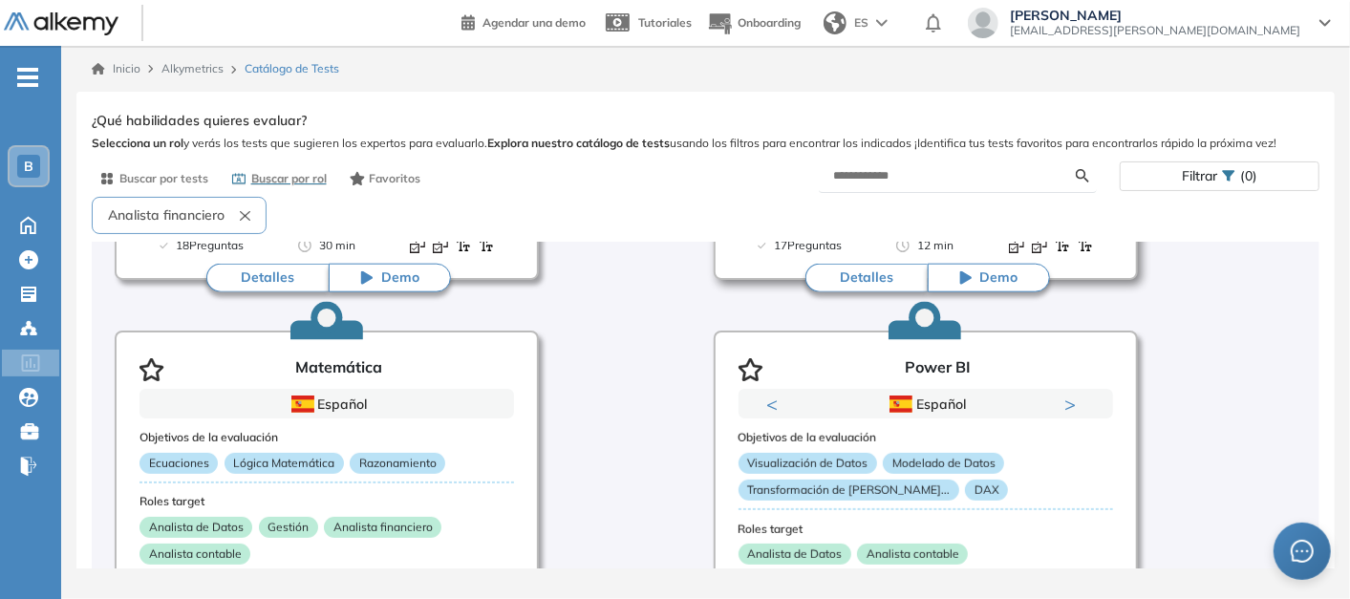
scroll to position [548, 0]
